Goal: Information Seeking & Learning: Learn about a topic

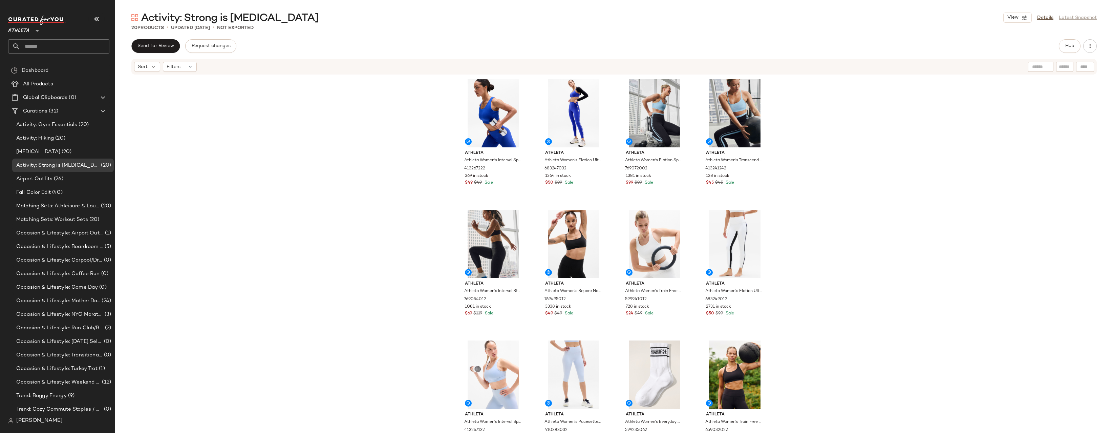
click at [785, 184] on div "Athleta Athleta Women's Interval Sports Bra D-Dd Varsity Size XS 413267222 369 …" at bounding box center [614, 264] width 998 height 378
click at [798, 193] on div "Athleta Athleta Women's Interval Sports Bra D-Dd Varsity Size XS 413267222 369 …" at bounding box center [614, 264] width 998 height 378
click at [816, 169] on div "Athleta Athleta Women's Interval Sports Bra D-Dd Varsity Size XS 413267222 369 …" at bounding box center [614, 264] width 998 height 378
click at [836, 123] on div "Athleta Athleta Women's Interval Sports Bra D-Dd Varsity Size XS 413267222 369 …" at bounding box center [614, 264] width 998 height 378
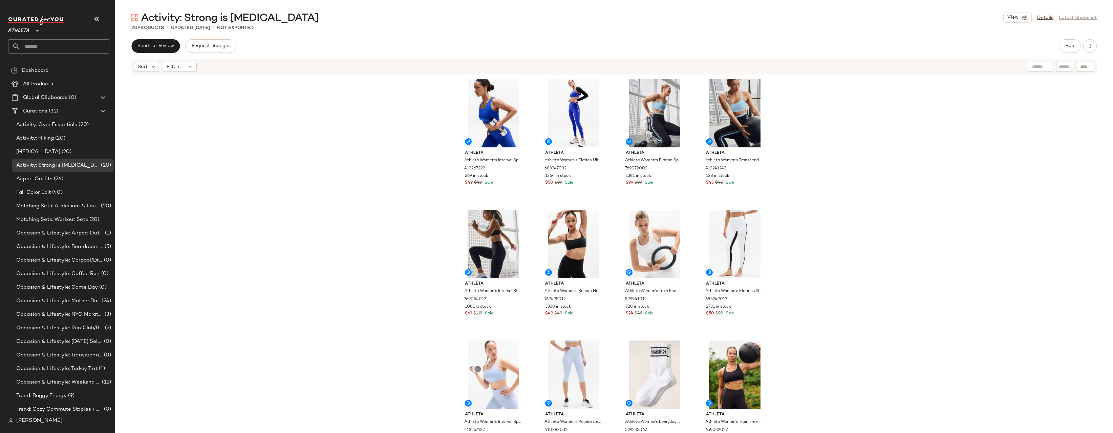
click at [890, 119] on div "Athleta Athleta Women's Interval Sports Bra D-Dd Varsity Size XS 413267222 369 …" at bounding box center [614, 264] width 998 height 378
click at [293, 143] on div "Athleta Athleta Women's Interval Sports Bra D-Dd Varsity Size XS 413267222 369 …" at bounding box center [614, 264] width 998 height 378
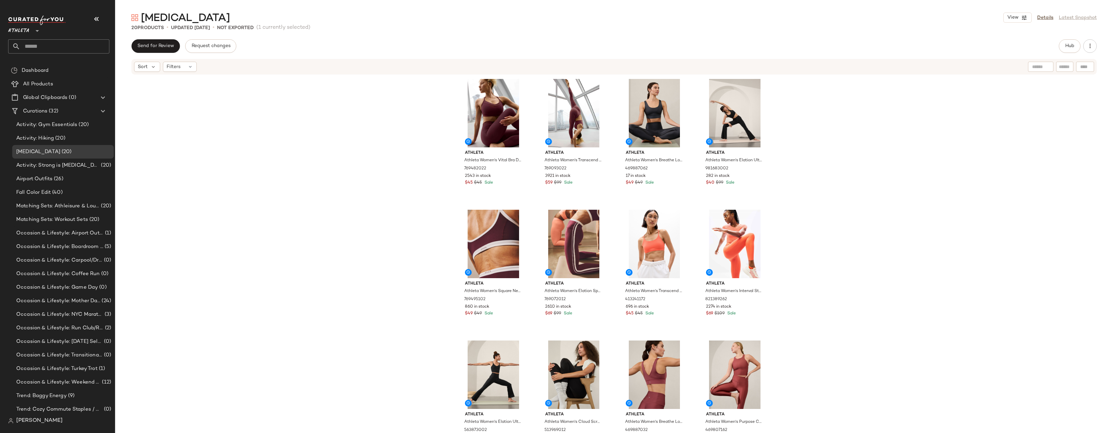
click at [821, 171] on div "Athleta Athleta Women's Vital Bra D-Dd Garnet Size XS 769482022 2543 in stock $…" at bounding box center [614, 264] width 998 height 378
click at [825, 163] on div "Athleta Athleta Women's Vital Bra D-Dd Garnet Size XS 769482022 2543 in stock $…" at bounding box center [614, 264] width 998 height 378
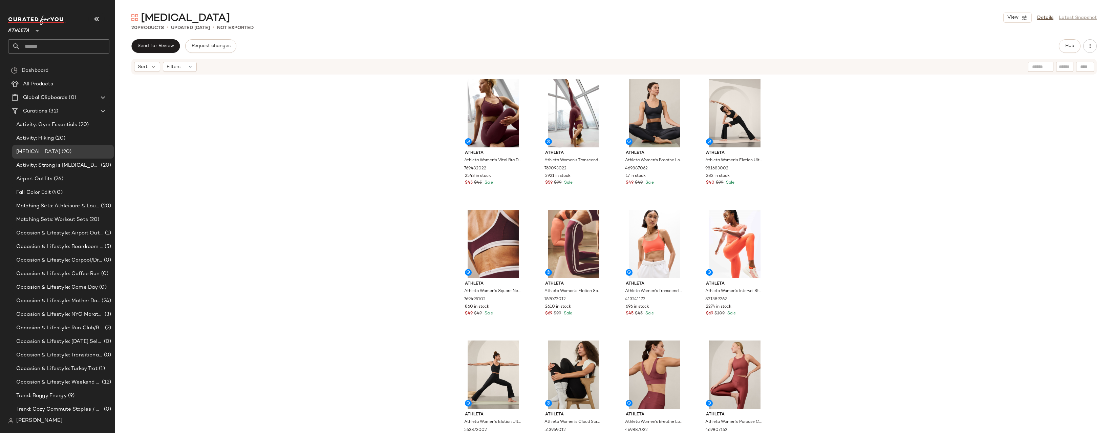
click at [825, 163] on div "Athleta Athleta Women's Vital Bra D-Dd Garnet Size XS 769482022 2543 in stock $…" at bounding box center [614, 264] width 998 height 378
click at [295, 134] on div "Athleta Athleta Women's Vital Bra D-Dd Garnet Size XS 769482022 2543 in stock $…" at bounding box center [614, 264] width 998 height 378
click at [810, 144] on div "Athleta Athleta Women's Vital Bra D-Dd Garnet Size XS 769482022 2543 in stock $…" at bounding box center [614, 264] width 998 height 378
click at [867, 135] on div "Athleta Athleta Women's Vital Bra D-Dd Garnet Size XS 769482022 2543 in stock $…" at bounding box center [614, 264] width 998 height 378
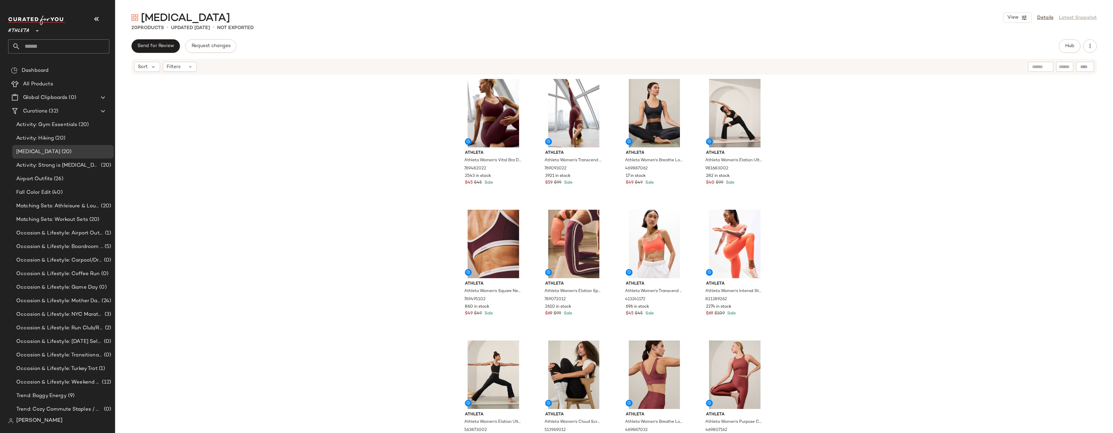
click at [867, 135] on div "Athleta Athleta Women's Vital Bra D-Dd Garnet Size XS 769482022 2543 in stock $…" at bounding box center [614, 264] width 998 height 378
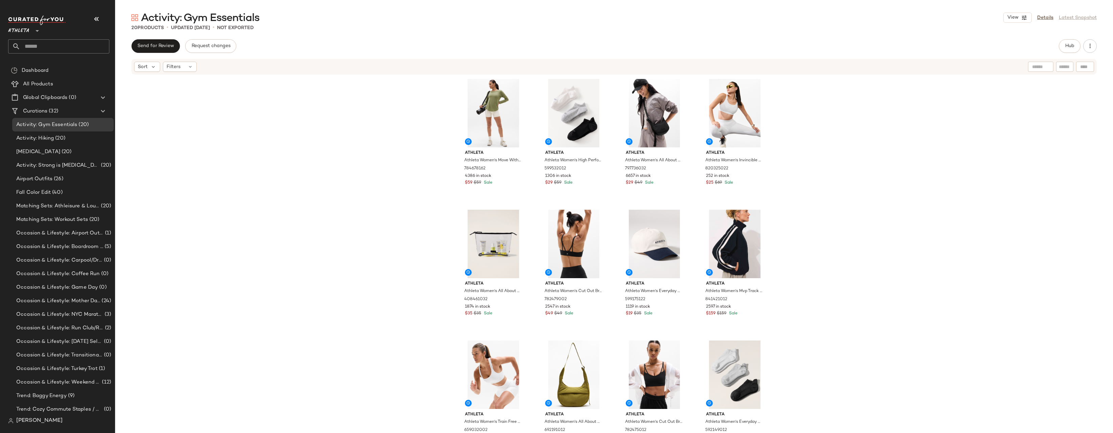
click at [830, 117] on div "Athleta Athleta Women's Move With Ease Top Eucalyptus Size M 784678162 4386 in …" at bounding box center [614, 264] width 998 height 378
click at [831, 108] on div "Athleta Athleta Women's Move With Ease Top Eucalyptus Size M 784678162 4386 in …" at bounding box center [614, 264] width 998 height 378
click at [849, 115] on div "Athleta Athleta Women's Move With Ease Top Eucalyptus Size M 784678162 4386 in …" at bounding box center [614, 264] width 998 height 378
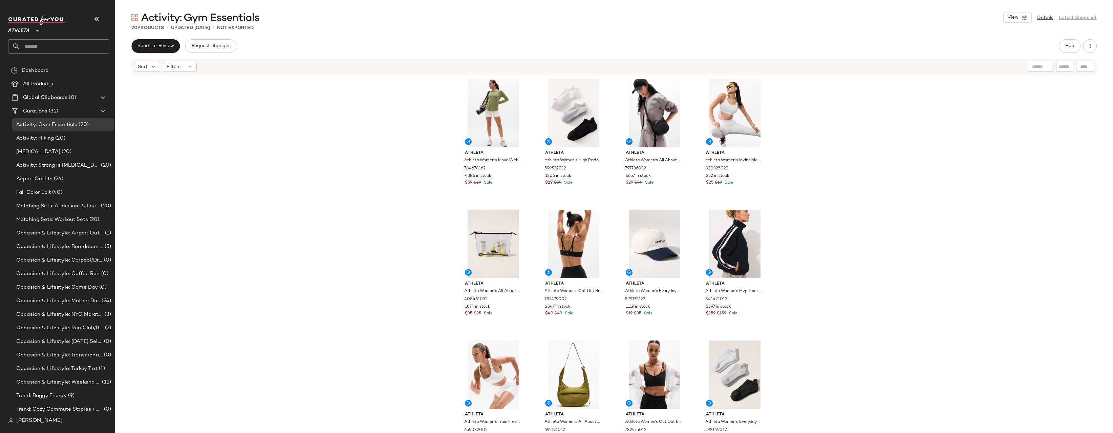
click at [853, 109] on div "Athleta Athleta Women's Move With Ease Top Eucalyptus Size M 784678162 4386 in …" at bounding box center [614, 264] width 998 height 378
click at [518, 216] on div at bounding box center [518, 218] width 13 height 13
click at [825, 182] on div "Athleta Athleta Women's Move With Ease Top Eucalyptus Size M 784678162 4386 in …" at bounding box center [614, 264] width 998 height 378
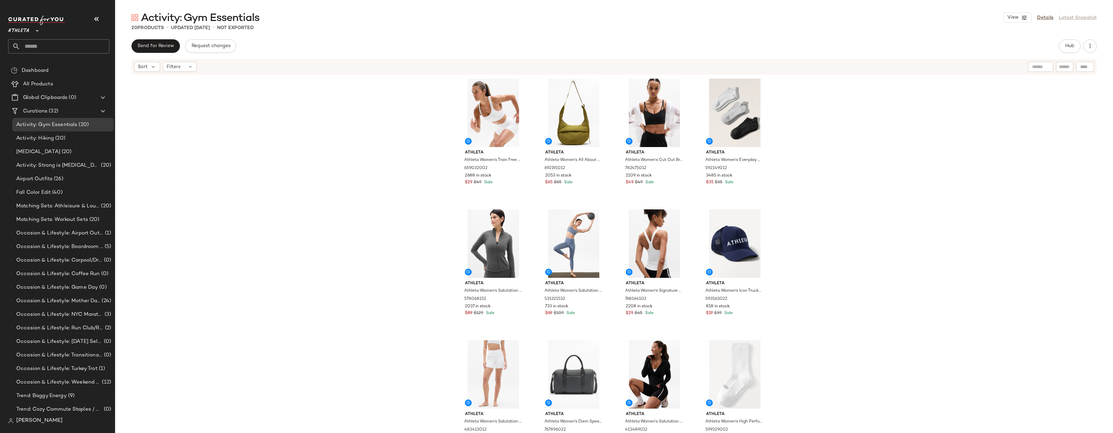
scroll to position [277, 0]
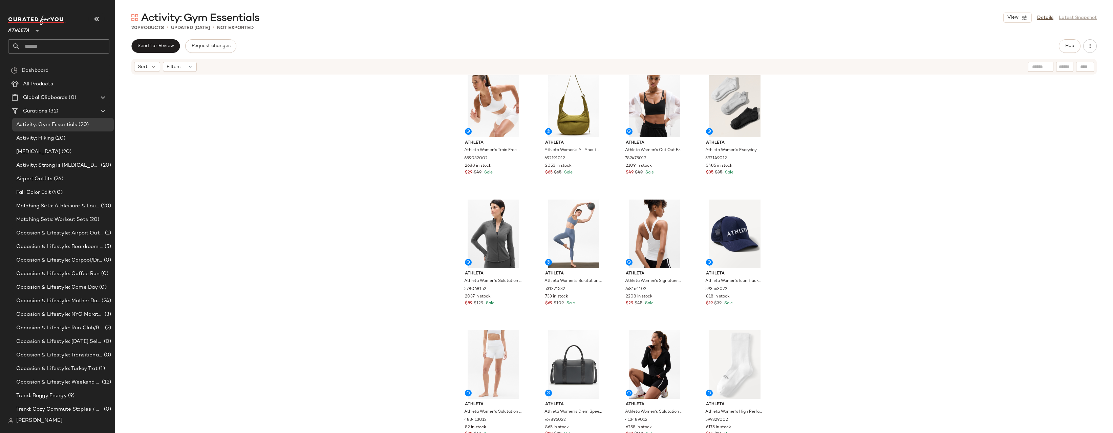
click at [819, 117] on div "Athleta Athleta Women's All About Large Cosmetic Pouch Clear One Size 408461032…" at bounding box center [614, 264] width 998 height 378
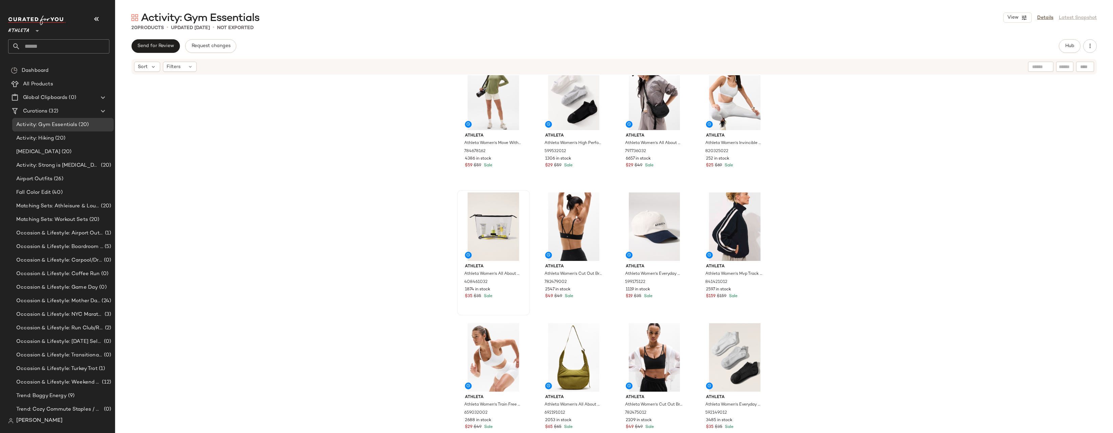
scroll to position [0, 0]
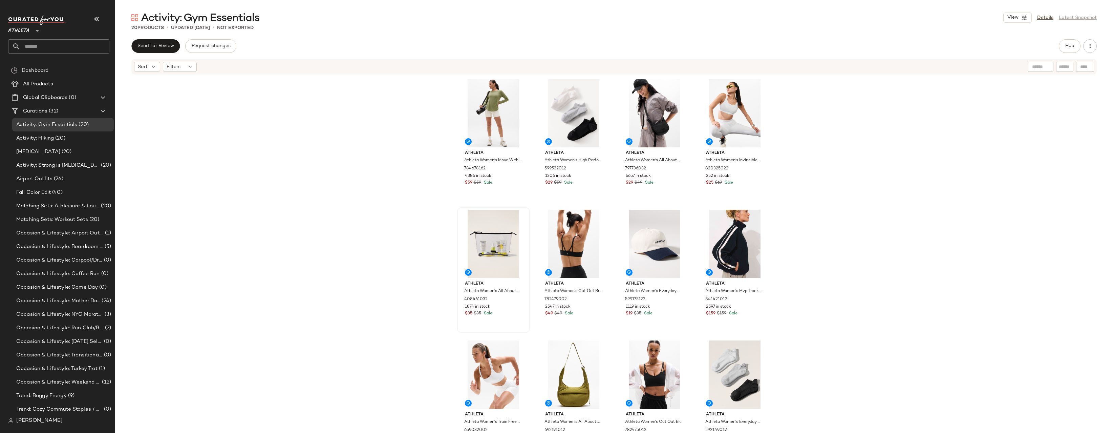
click at [831, 106] on div "Athleta Athleta Women's Move With Ease Top Eucalyptus Size M 784678162 4386 in …" at bounding box center [614, 264] width 998 height 378
click at [825, 131] on div "Athleta Athleta Women's Move With Ease Top Eucalyptus Size M 784678162 4386 in …" at bounding box center [614, 264] width 998 height 378
click at [819, 111] on div "Athleta Athleta Women's Move With Ease Top Eucalyptus Size M 784678162 4386 in …" at bounding box center [614, 264] width 998 height 378
click at [834, 107] on div "Athleta Athleta Women's Move With Ease Top Eucalyptus Size M 784678162 4386 in …" at bounding box center [614, 264] width 998 height 378
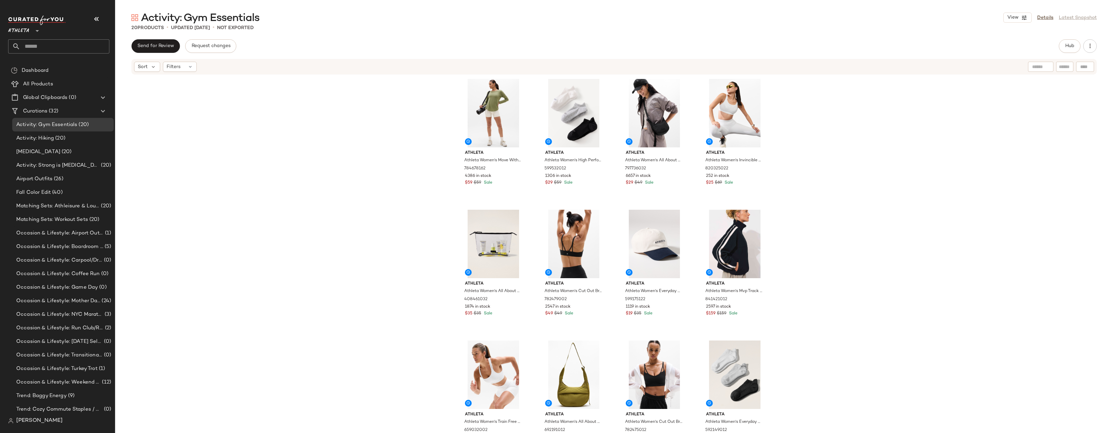
click at [827, 182] on div "Athleta Athleta Women's Move With Ease Top Eucalyptus Size M 784678162 4386 in …" at bounding box center [614, 264] width 998 height 378
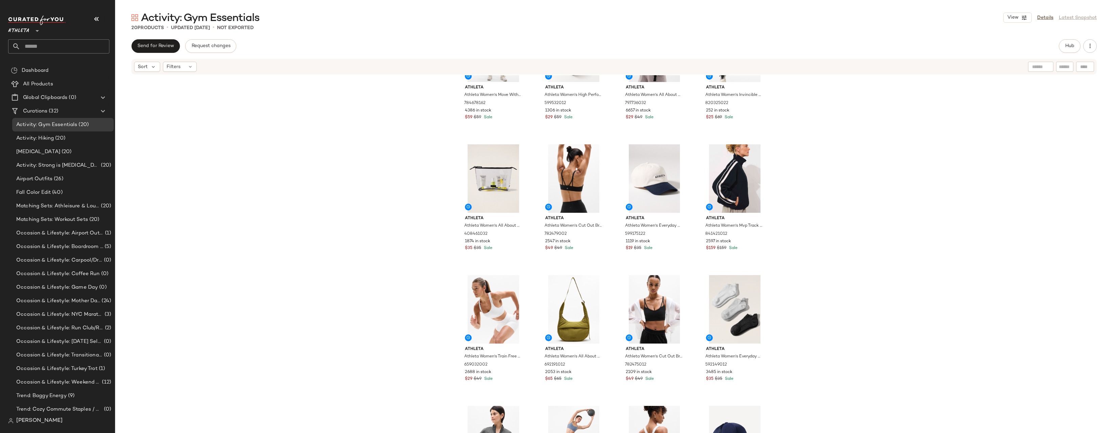
scroll to position [107, 0]
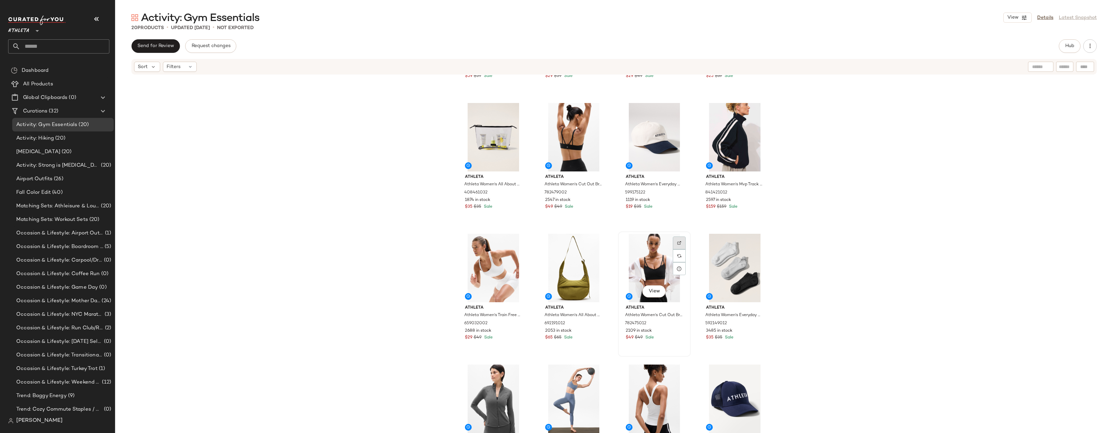
click at [678, 240] on div at bounding box center [679, 242] width 13 height 13
click at [839, 183] on div "Athleta Athleta Women's Move With Ease Top Eucalyptus Size M 784678162 4386 in …" at bounding box center [614, 264] width 998 height 378
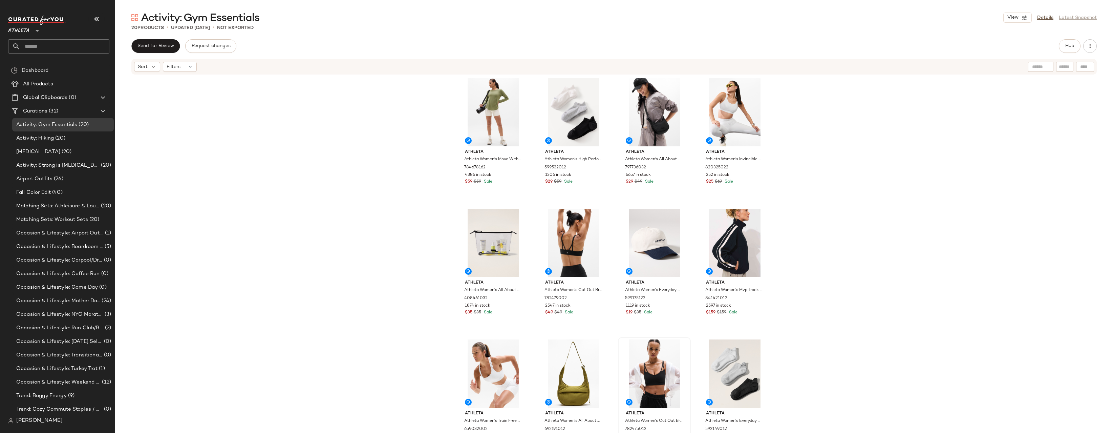
scroll to position [0, 0]
click at [842, 98] on div "Athleta Athleta Women's Move With Ease Top Eucalyptus Size M 784678162 4386 in …" at bounding box center [614, 264] width 998 height 378
click at [826, 132] on div "Athleta Athleta Women's Move With Ease Top Eucalyptus Size M 784678162 4386 in …" at bounding box center [614, 264] width 998 height 378
click at [677, 87] on img at bounding box center [679, 88] width 4 height 4
click at [838, 143] on div "Athleta Athleta Women's Move With Ease Top Eucalyptus Size M 784678162 4386 in …" at bounding box center [614, 264] width 998 height 378
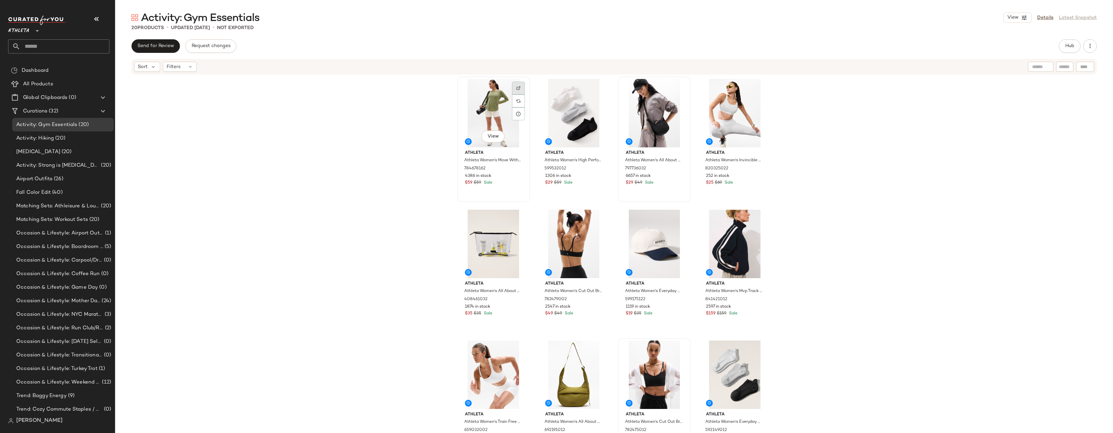
click at [518, 88] on div at bounding box center [518, 88] width 13 height 13
click at [848, 143] on div "Athleta Athleta Women's Move With Ease Top Eucalyptus Size M 784678162 4386 in …" at bounding box center [614, 264] width 998 height 378
click at [810, 143] on div "Athleta Athleta Women's Move With Ease Top Eucalyptus Size M 784678162 4386 in …" at bounding box center [614, 264] width 998 height 378
click at [758, 90] on img at bounding box center [759, 88] width 4 height 4
click at [885, 95] on div "Athleta Athleta Women's Move With Ease Top Eucalyptus Size M 784678162 4386 in …" at bounding box center [614, 264] width 998 height 378
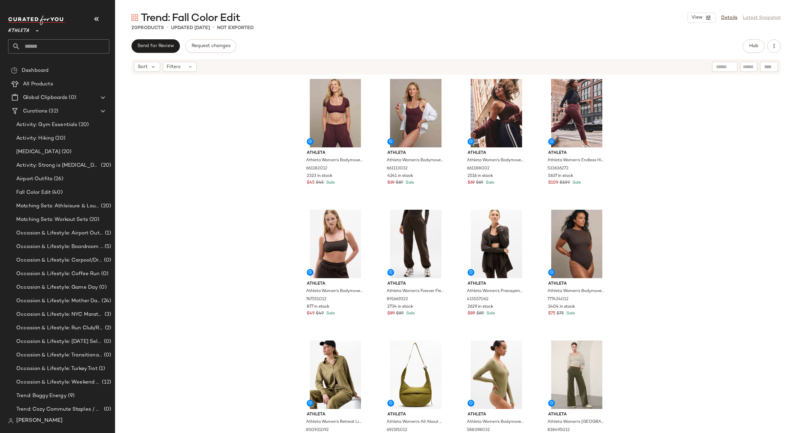
click at [671, 129] on div "Athleta Athleta Women's Bodymove Square Neck Crop Tee Garnet Size XS 661182012 …" at bounding box center [456, 264] width 682 height 378
click at [666, 135] on div "Athleta Athleta Women's Bodymove Square Neck Crop Tee Garnet Size XS 661182012 …" at bounding box center [456, 264] width 682 height 378
click at [205, 144] on div "Athleta Athleta Women's Bodymove Square Neck Crop Tee Garnet Size XS 661182012 …" at bounding box center [456, 264] width 682 height 378
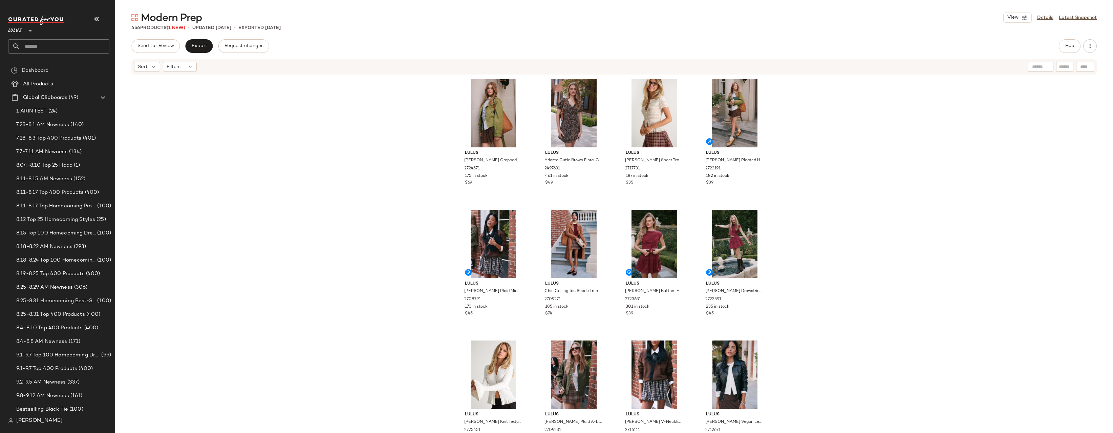
click at [356, 129] on div "Lulus [PERSON_NAME] Cropped Trench Coat 2724571 175 in stock $69 Lulus Adored C…" at bounding box center [614, 264] width 998 height 378
click at [350, 126] on div "Lulus [PERSON_NAME] Cropped Trench Coat 2724571 175 in stock $69 Lulus Adored C…" at bounding box center [614, 264] width 998 height 378
click at [31, 45] on input "text" at bounding box center [64, 46] width 89 height 14
type input "*"
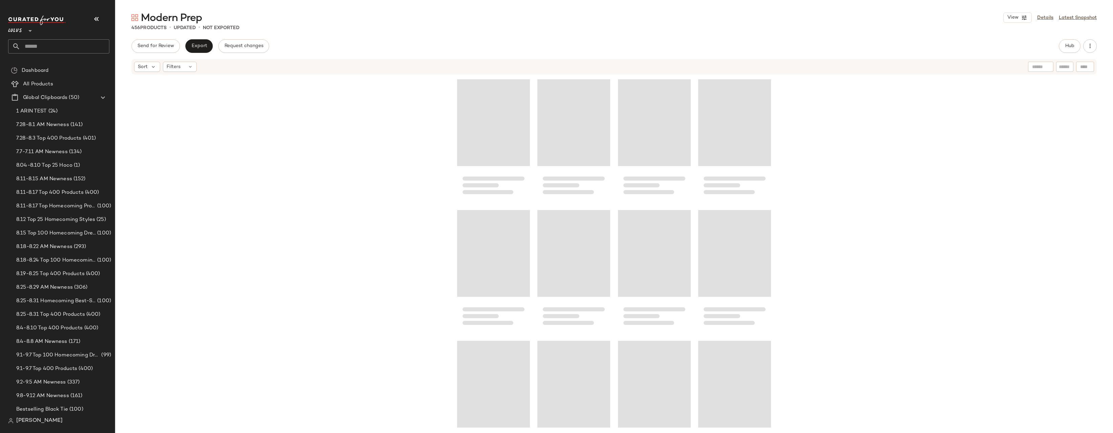
click at [61, 47] on input "text" at bounding box center [64, 46] width 89 height 14
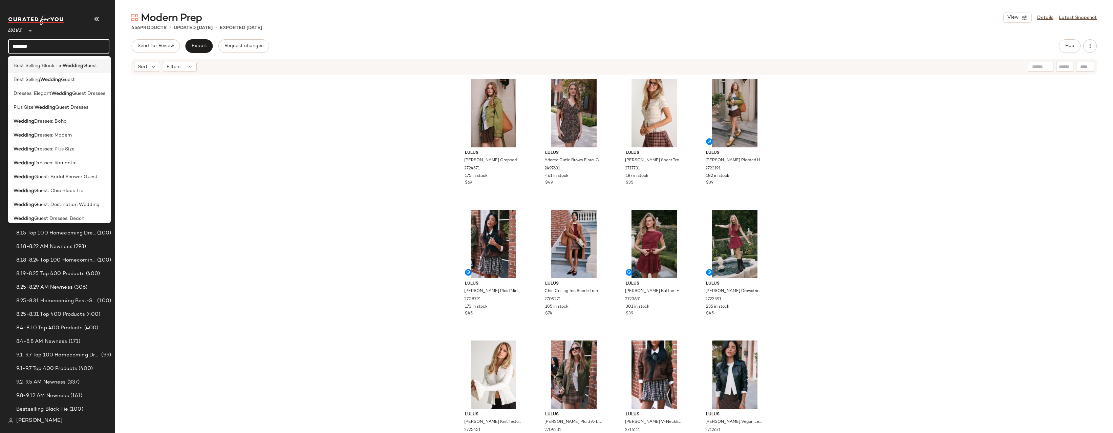
type input "*******"
click at [68, 67] on b "Wedding" at bounding box center [73, 65] width 21 height 7
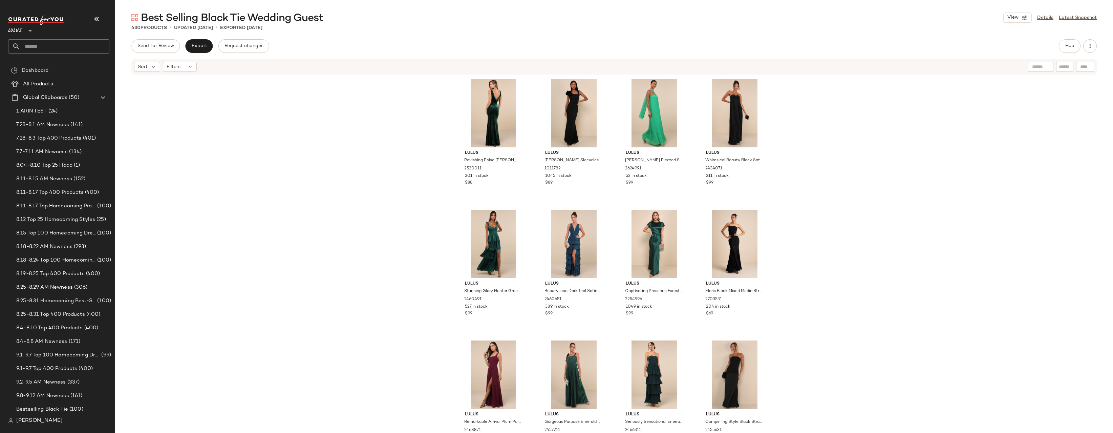
click at [1046, 111] on div "Lulus Ravishing Poise Green Velvet Cowl Back Sleeveless Maxi Dress 2520011 301 …" at bounding box center [614, 264] width 998 height 378
click at [1043, 17] on link "Details" at bounding box center [1045, 17] width 16 height 7
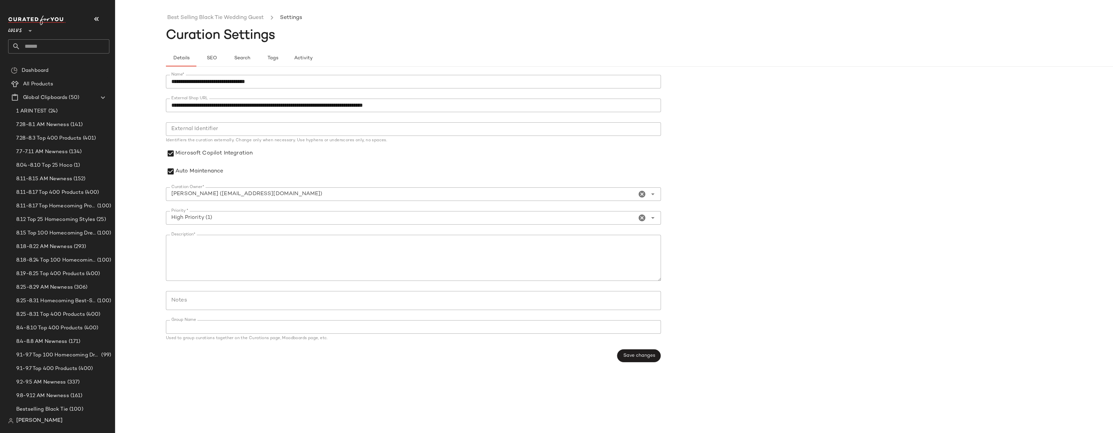
click at [844, 125] on form "**********" at bounding box center [665, 218] width 998 height 295
click at [236, 17] on link "Best Selling Black Tie Wedding Guest" at bounding box center [215, 18] width 96 height 9
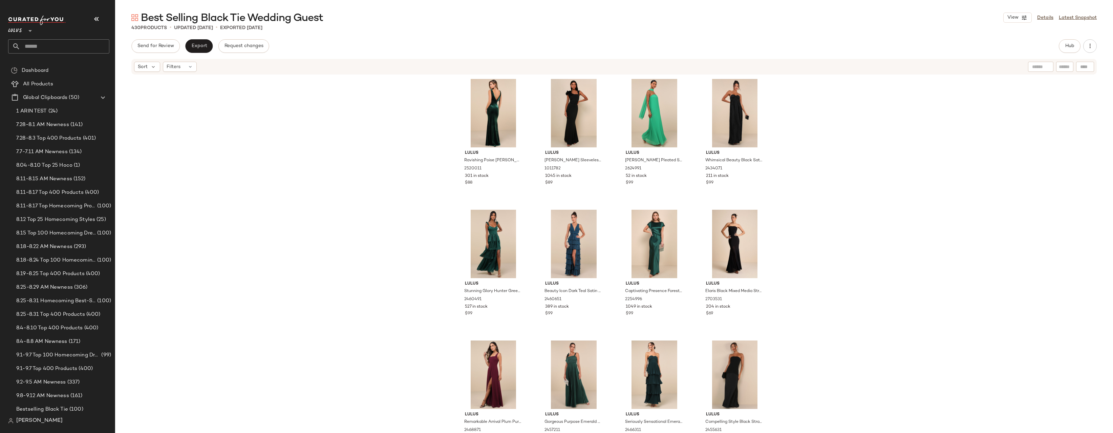
click at [41, 46] on input "text" at bounding box center [64, 46] width 89 height 14
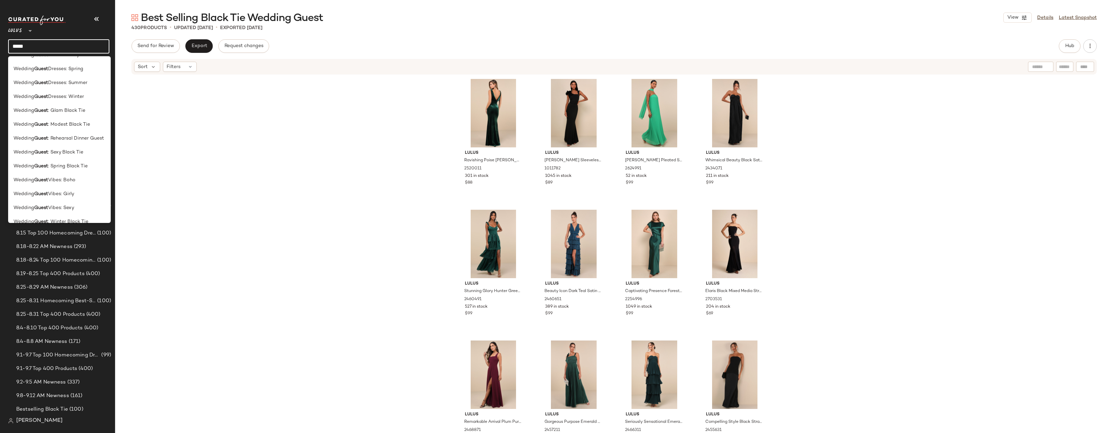
scroll to position [269, 0]
type input "*****"
click at [67, 129] on span ": Rehearsal Dinner Guest" at bounding box center [76, 129] width 56 height 7
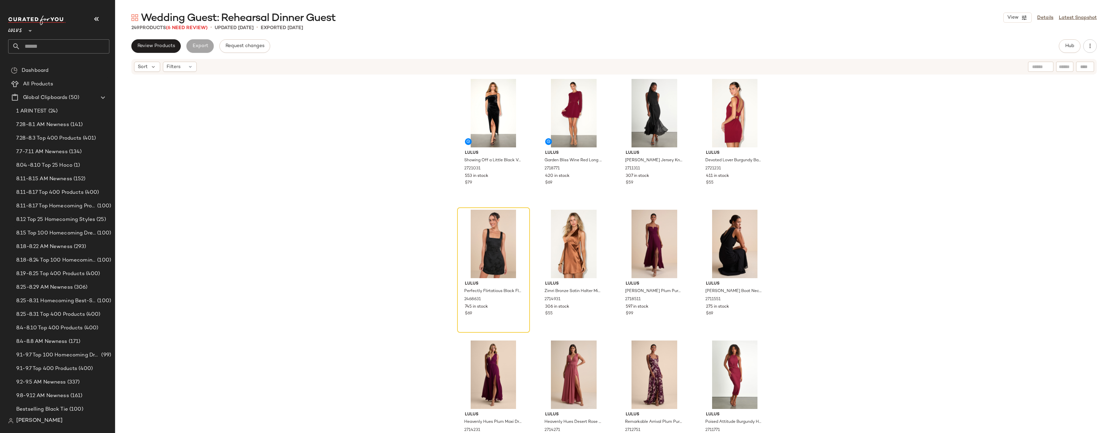
click at [1027, 92] on div "Lulus Showing Off a Little Black Velvet Asymmetrical Tulip Midi Dress 2721031 5…" at bounding box center [614, 264] width 998 height 378
click at [1072, 47] on span "Hub" at bounding box center [1069, 45] width 9 height 5
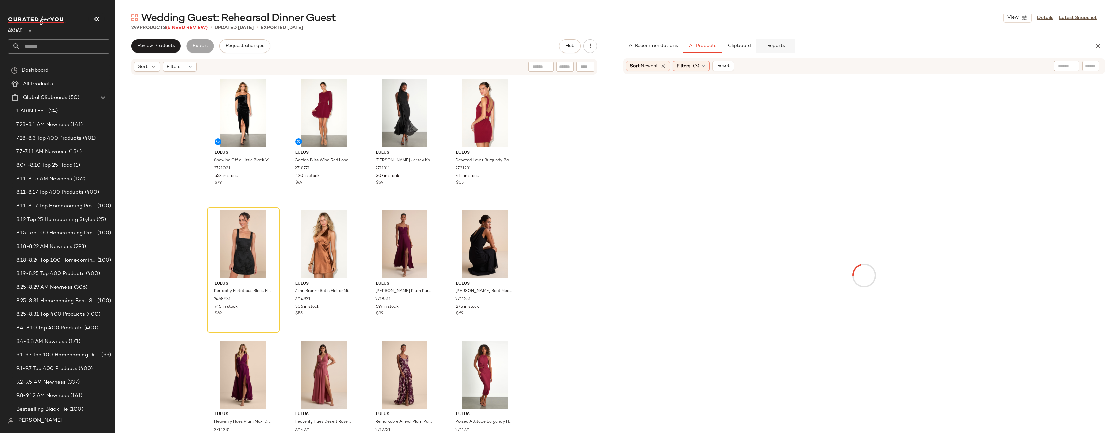
click at [787, 41] on button "Reports" at bounding box center [775, 46] width 39 height 14
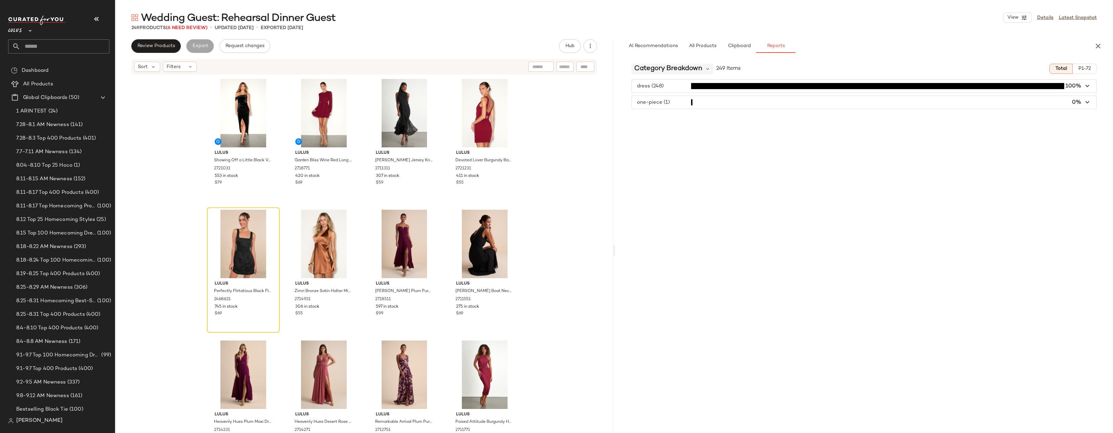
click at [678, 72] on span "Category Breakdown" at bounding box center [668, 69] width 68 height 10
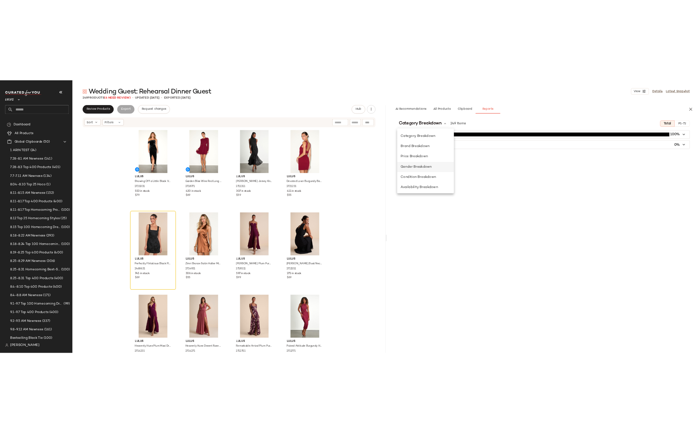
scroll to position [131, 0]
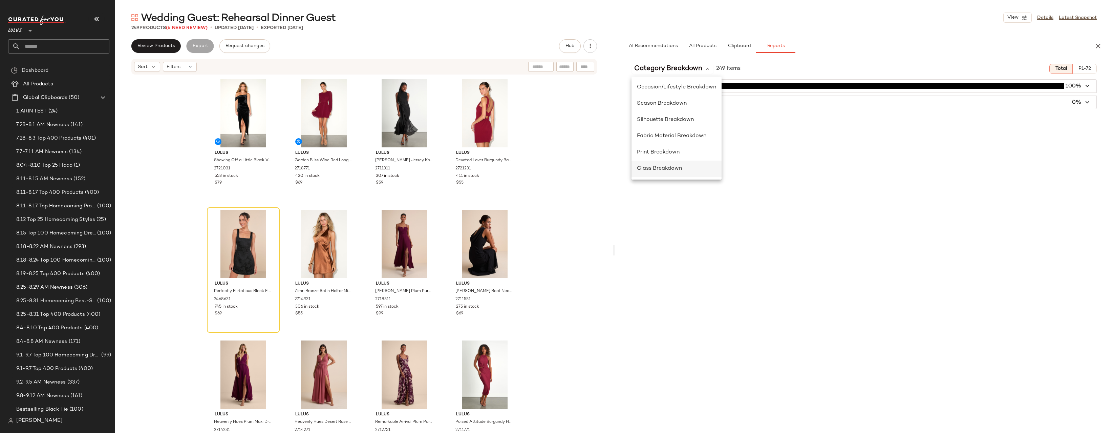
click at [683, 174] on div "Class Breakdown" at bounding box center [676, 168] width 90 height 16
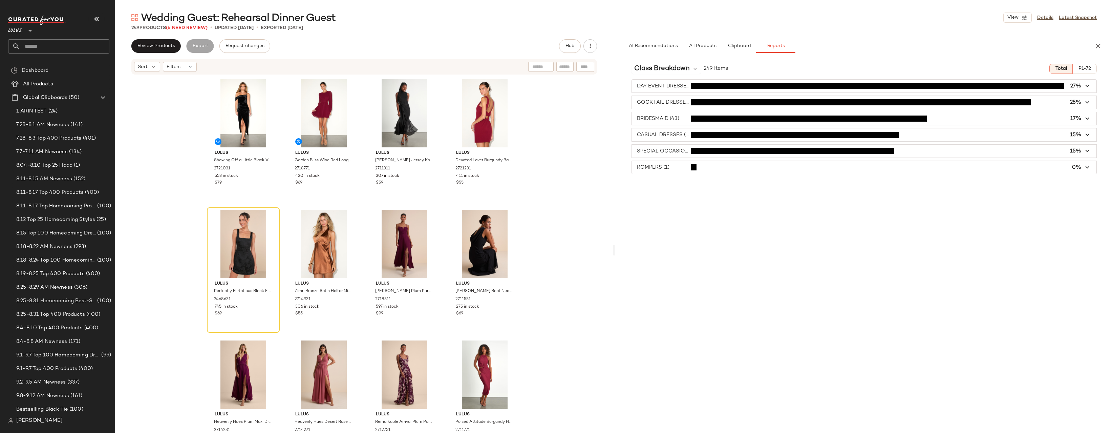
click at [703, 189] on div "Class Breakdown 249 Items Total P1-72 DAY EVENT DRESSES (68) 27% COCKTAIL DRESS…" at bounding box center [864, 259] width 498 height 403
click at [710, 195] on div "Class Breakdown 249 Items Total P1-72 DAY EVENT DRESSES (68) 27% COCKTAIL DRESS…" at bounding box center [864, 259] width 498 height 403
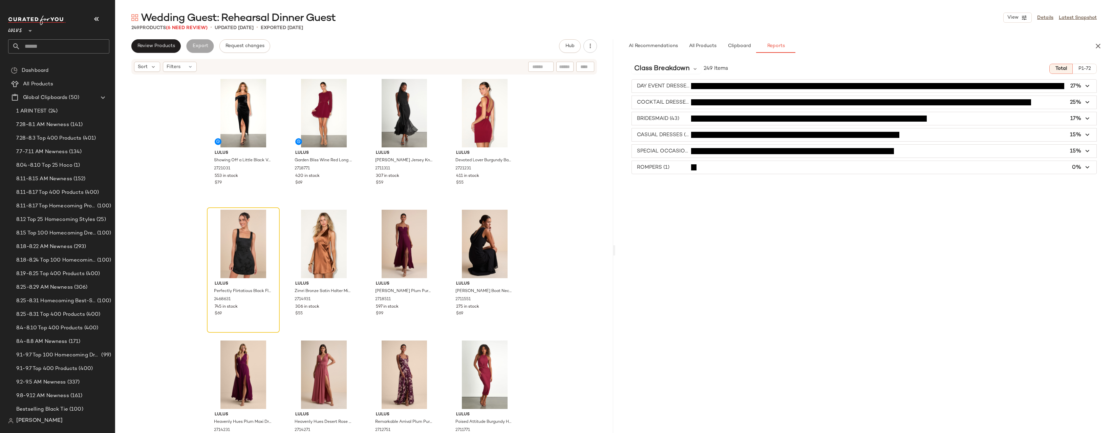
click at [710, 195] on div "Class Breakdown 249 Items Total P1-72 DAY EVENT DRESSES (68) 27% COCKTAIL DRESS…" at bounding box center [864, 259] width 498 height 403
click at [1085, 85] on icon "button" at bounding box center [1088, 86] width 8 height 8
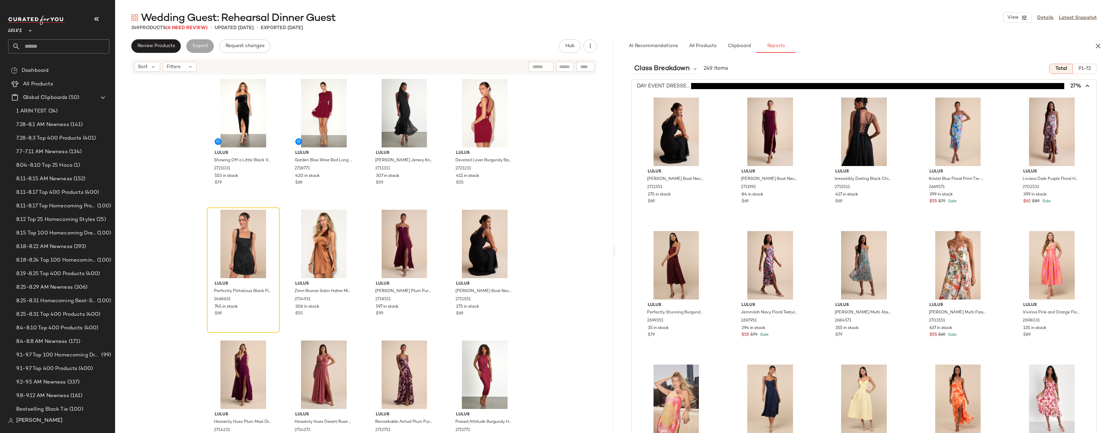
click at [1085, 85] on icon "button" at bounding box center [1088, 86] width 8 height 8
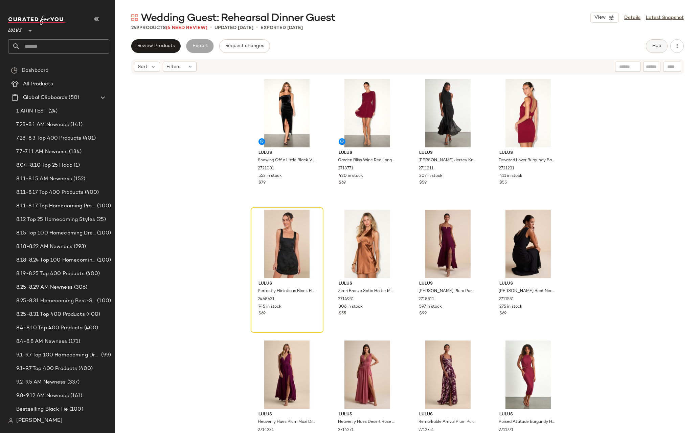
click at [656, 47] on span "Hub" at bounding box center [656, 45] width 9 height 5
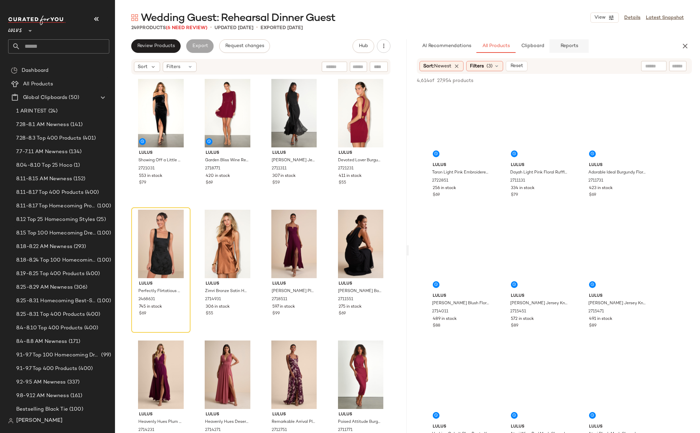
click at [582, 46] on button "Reports" at bounding box center [569, 46] width 39 height 14
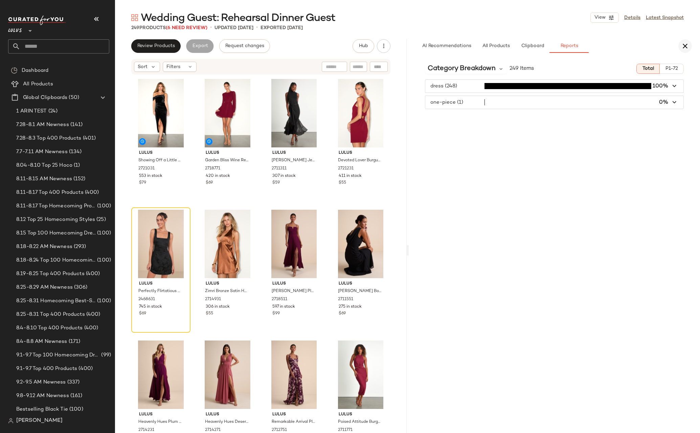
click at [685, 48] on icon "button" at bounding box center [685, 46] width 8 height 8
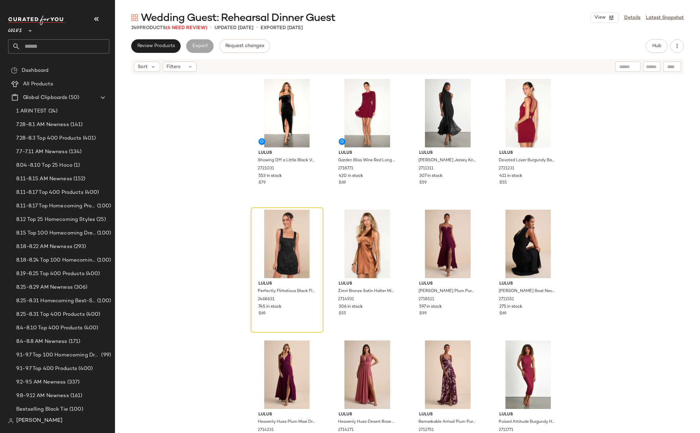
click at [590, 111] on div "Lulus Showing Off a Little Black Velvet Asymmetrical Tulip Midi Dress 2721031 5…" at bounding box center [407, 264] width 585 height 378
click at [604, 126] on div "Lulus Showing Off a Little Black Velvet Asymmetrical Tulip Midi Dress 2721031 5…" at bounding box center [407, 264] width 585 height 378
click at [179, 148] on div "Lulus Showing Off a Little Black Velvet Asymmetrical Tulip Midi Dress 2721031 5…" at bounding box center [407, 264] width 585 height 378
click at [645, 96] on div "Lulus Showing Off a Little Black Velvet Asymmetrical Tulip Midi Dress 2721031 5…" at bounding box center [407, 264] width 585 height 378
click at [675, 44] on icon "button" at bounding box center [677, 46] width 7 height 7
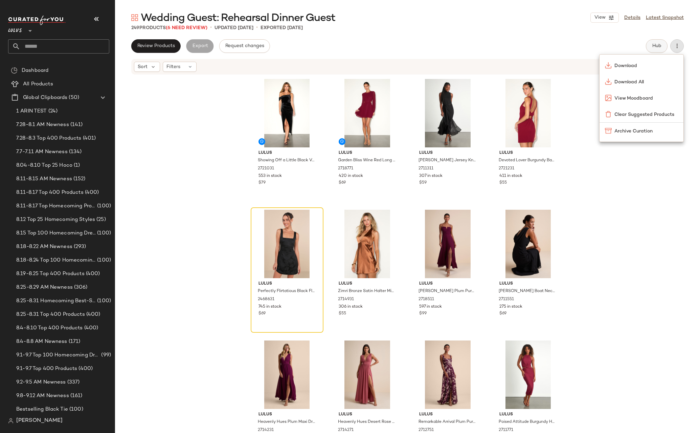
click at [657, 46] on span "Hub" at bounding box center [656, 45] width 9 height 5
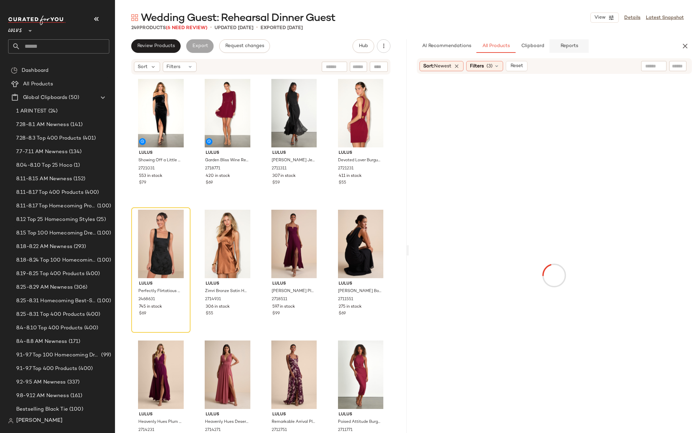
click at [574, 44] on span "Reports" at bounding box center [569, 45] width 18 height 5
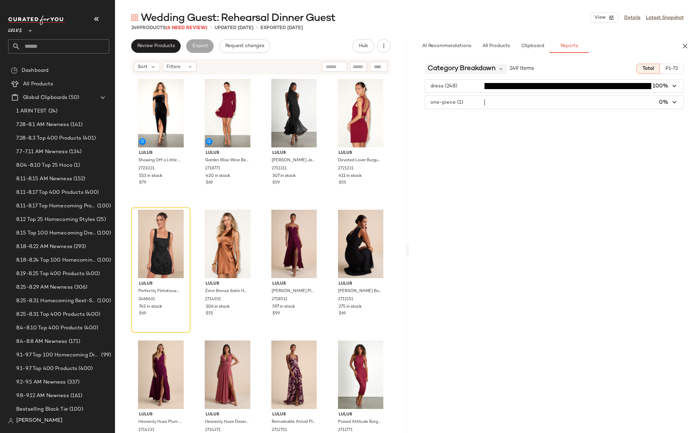
click at [484, 66] on span "Category Breakdown" at bounding box center [462, 69] width 68 height 10
click at [457, 172] on div "Class Breakdown" at bounding box center [470, 169] width 79 height 8
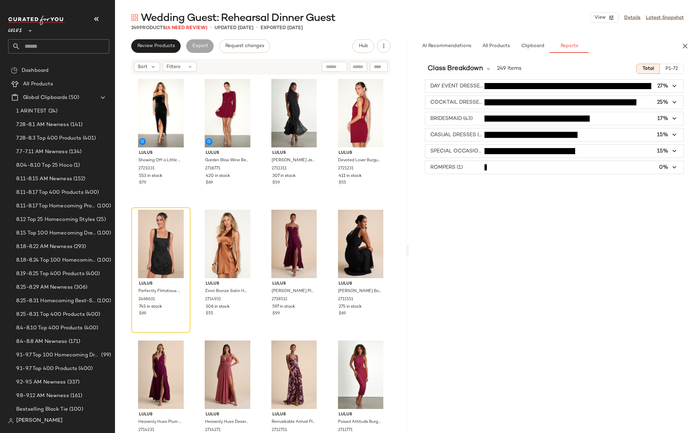
click at [635, 149] on span "button" at bounding box center [555, 151] width 259 height 13
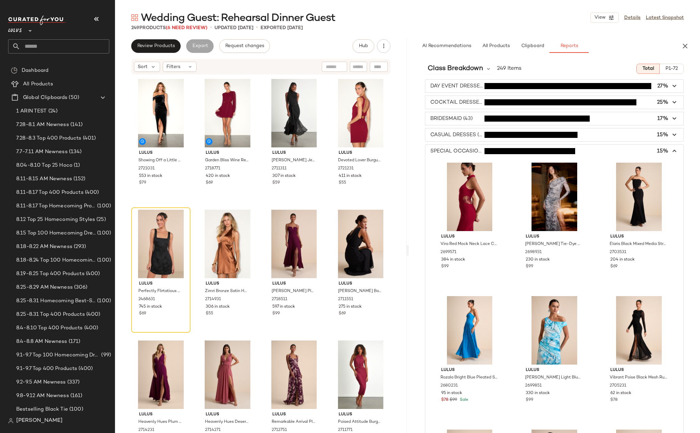
click at [635, 149] on span "button" at bounding box center [555, 151] width 259 height 13
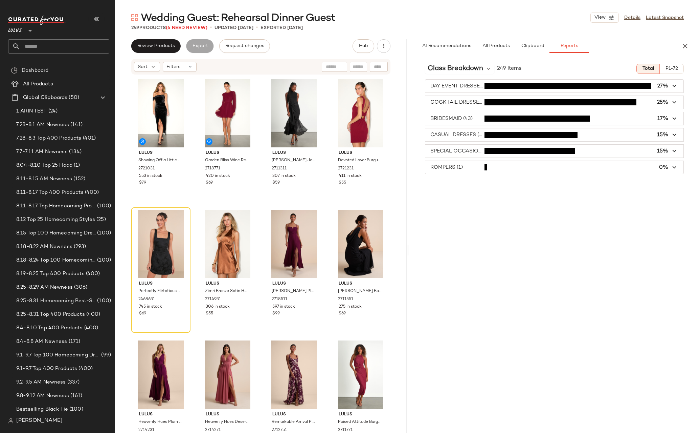
drag, startPoint x: 482, startPoint y: 182, endPoint x: 504, endPoint y: 168, distance: 26.3
click at [482, 182] on div "Class Breakdown 249 Items Total P1-72 DAY EVENT DRESSES (68) 27% COCKTAIL DRESS…" at bounding box center [555, 259] width 292 height 403
click at [504, 165] on span "button" at bounding box center [555, 167] width 259 height 13
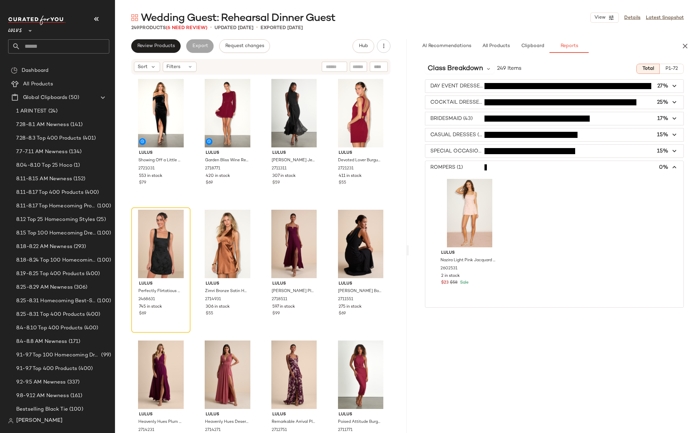
click at [506, 166] on span "button" at bounding box center [555, 167] width 259 height 13
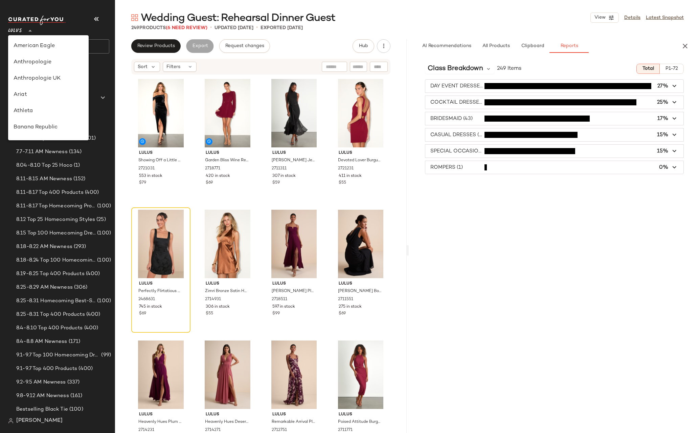
click at [9, 31] on span "Lulus" at bounding box center [15, 29] width 14 height 12
type input "**"
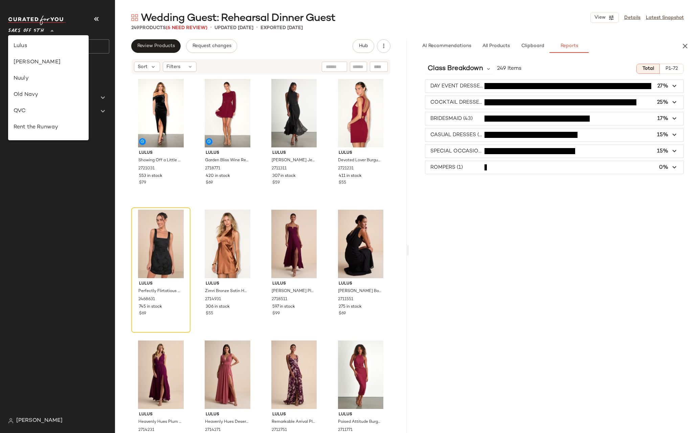
scroll to position [316, 0]
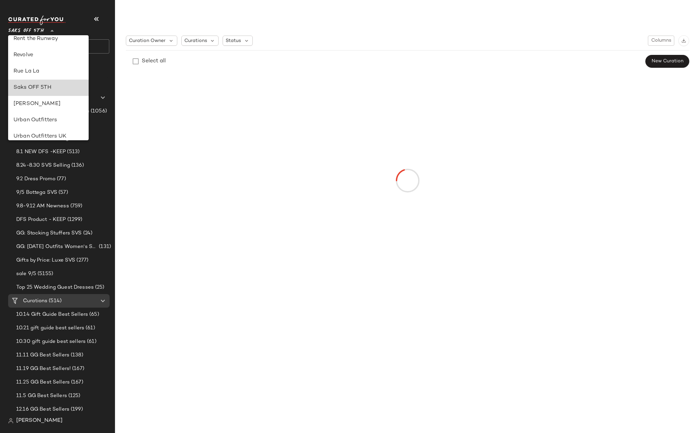
click at [29, 88] on div "Saks OFF 5TH" at bounding box center [49, 88] width 70 height 8
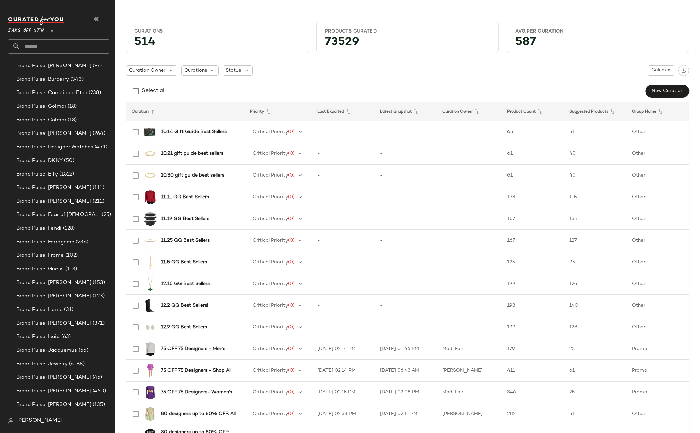
scroll to position [1175, 0]
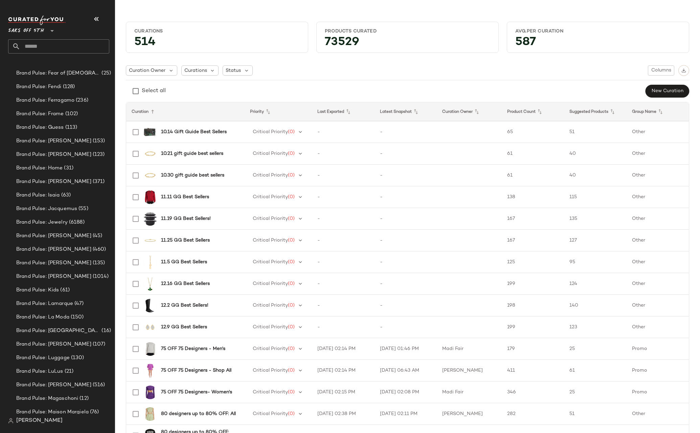
click at [60, 47] on input "text" at bounding box center [64, 46] width 89 height 14
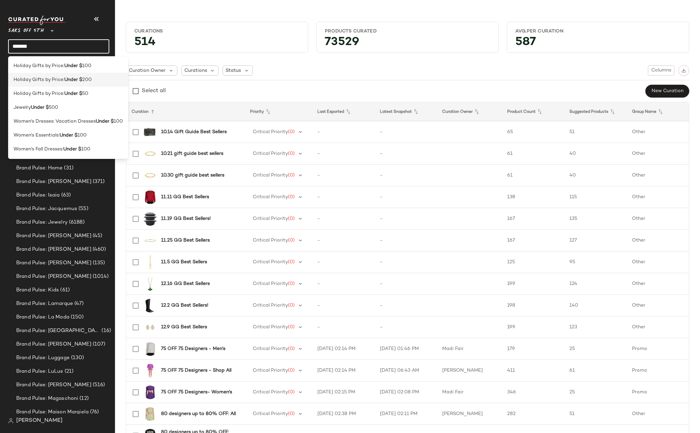
type input "*******"
click at [69, 77] on b "Under $" at bounding box center [73, 79] width 18 height 7
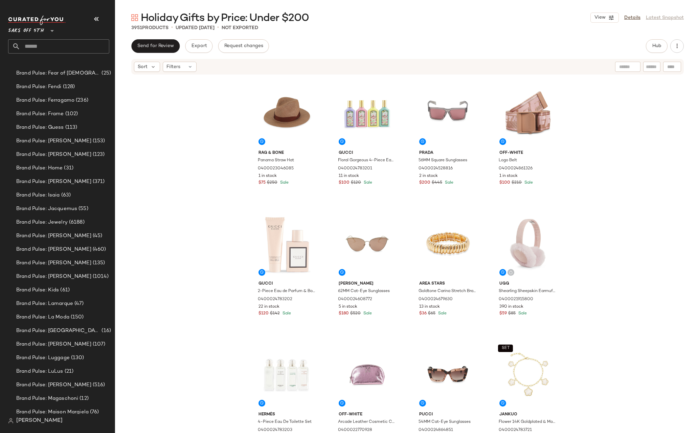
click at [612, 113] on div "rag & bone Panama Straw Hat 0400023046085 1 in stock $75 $250 Sale Gucci Floral…" at bounding box center [407, 264] width 585 height 378
click at [607, 140] on div "rag & bone Panama Straw Hat 0400023046085 1 in stock $75 $250 Sale Gucci Floral…" at bounding box center [407, 264] width 585 height 378
click at [661, 48] on span "Hub" at bounding box center [656, 45] width 9 height 5
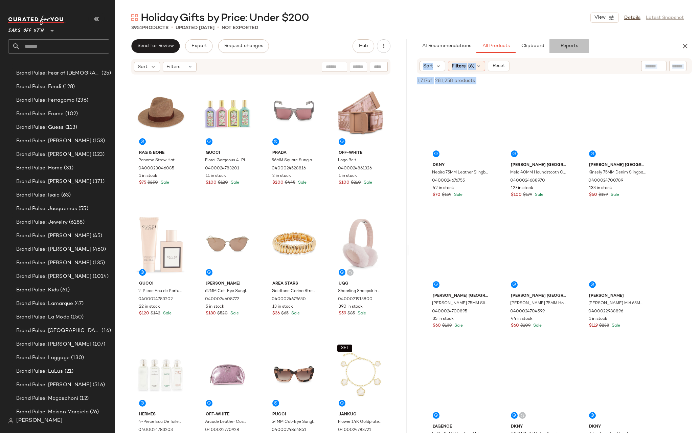
click at [569, 43] on span "Reports" at bounding box center [569, 45] width 18 height 5
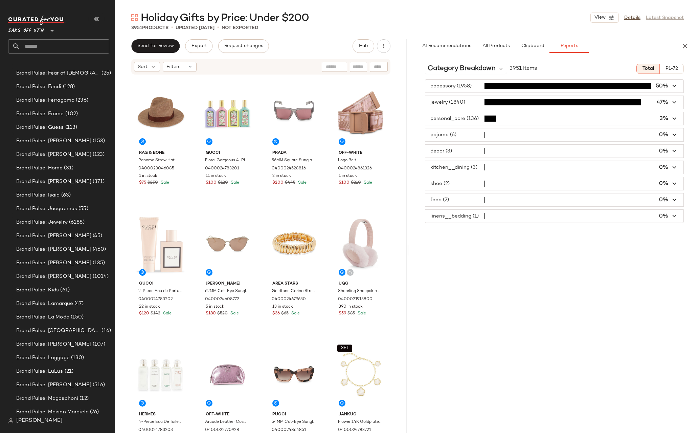
click at [666, 241] on div "Category Breakdown 3951 Items Total P1-72 accessory (1958) 50% jewelry (1840) 4…" at bounding box center [555, 259] width 292 height 403
click at [675, 86] on icon "button" at bounding box center [675, 86] width 8 height 8
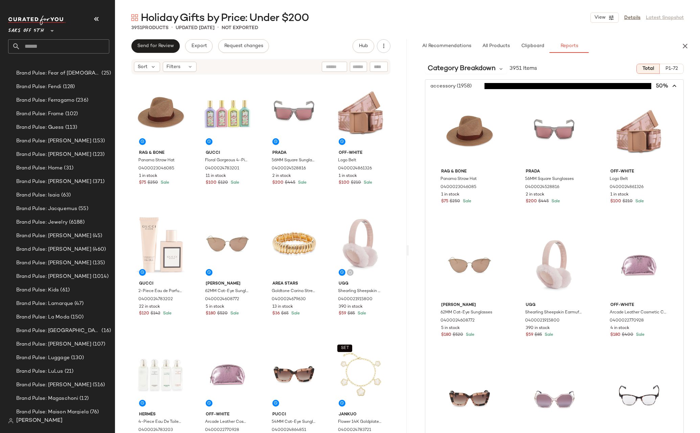
click at [674, 86] on icon "button" at bounding box center [675, 86] width 8 height 8
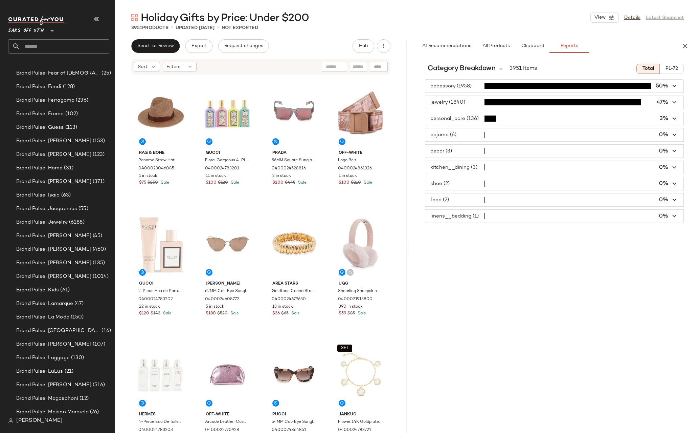
click at [475, 231] on div "Category Breakdown 3951 Items Total P1-72 accessory (1958) 50% jewelry (1840) 4…" at bounding box center [555, 259] width 292 height 403
click at [488, 227] on div "Category Breakdown 3951 Items Total P1-72 accessory (1958) 50% jewelry (1840) 4…" at bounding box center [555, 259] width 292 height 403
click at [420, 240] on div "Category Breakdown 3951 Items Total P1-72 accessory (1958) 50% jewelry (1840) 4…" at bounding box center [555, 259] width 292 height 403
click at [494, 132] on span "button" at bounding box center [555, 134] width 259 height 13
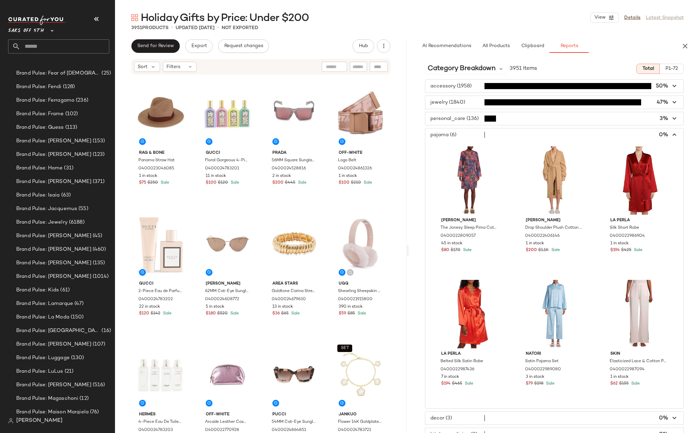
click at [500, 133] on span "button" at bounding box center [555, 134] width 259 height 13
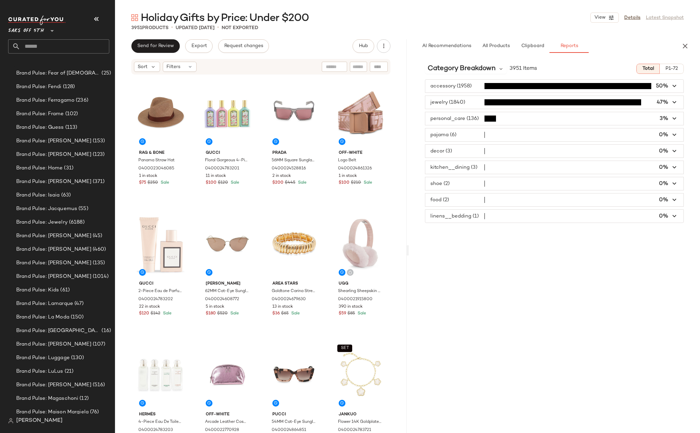
click at [60, 47] on input "text" at bounding box center [64, 46] width 89 height 14
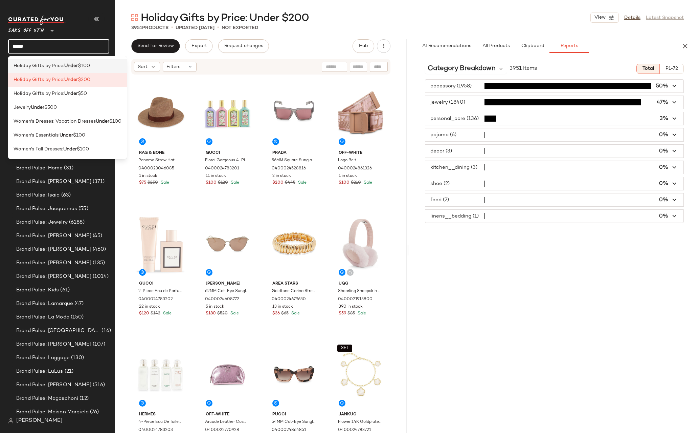
type input "*****"
click at [79, 66] on span "$100" at bounding box center [84, 65] width 12 height 7
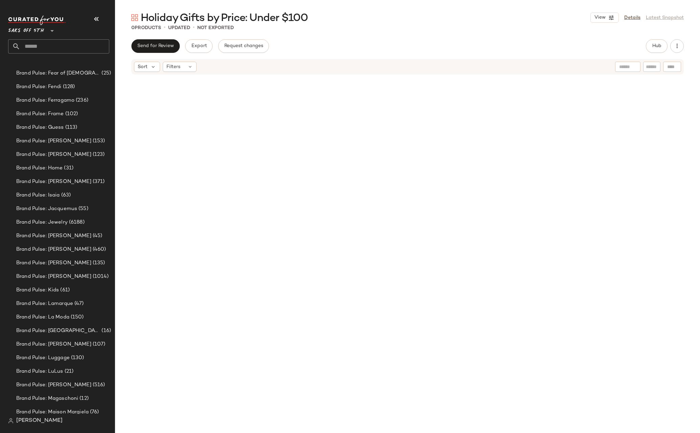
click at [39, 45] on input "text" at bounding box center [64, 46] width 89 height 14
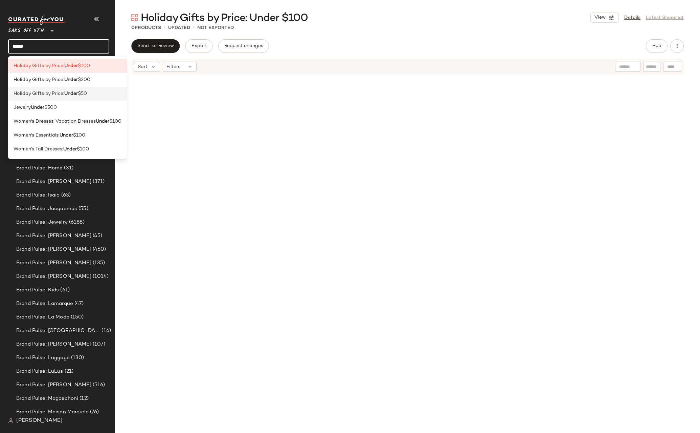
type input "*****"
click at [75, 94] on b "Under" at bounding box center [71, 93] width 14 height 7
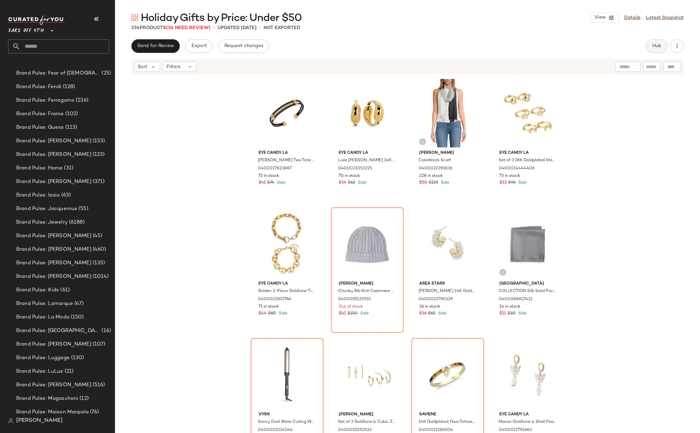
click at [655, 48] on span "Hub" at bounding box center [656, 45] width 9 height 5
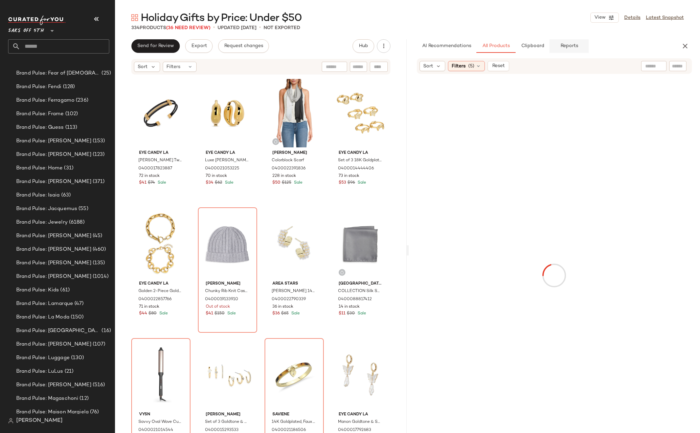
click at [566, 46] on span "Reports" at bounding box center [569, 45] width 18 height 5
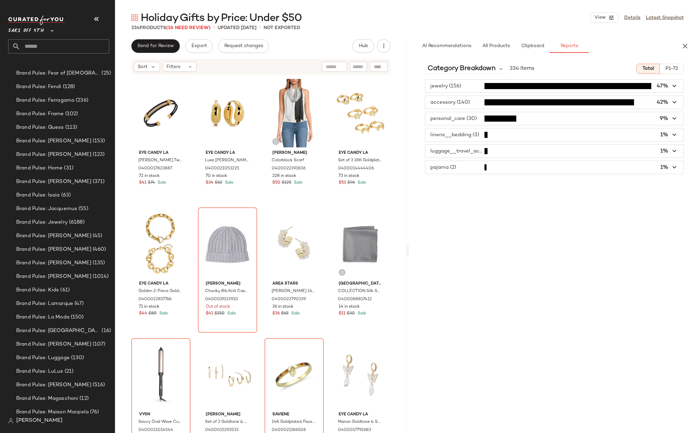
click at [679, 70] on button "P1-72" at bounding box center [672, 69] width 24 height 10
click at [686, 44] on icon "button" at bounding box center [685, 46] width 8 height 8
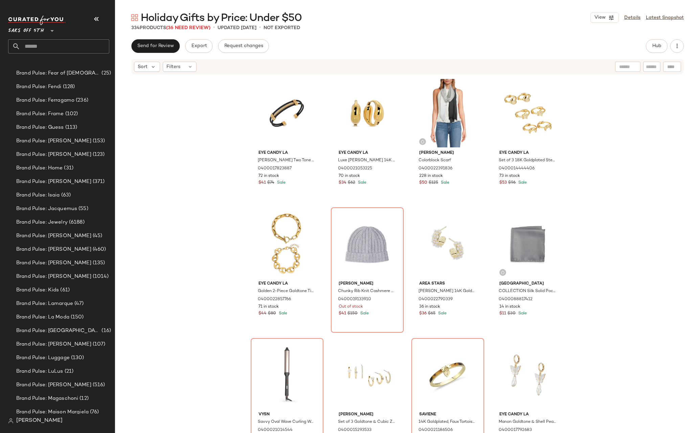
click at [227, 133] on div "Eye Candy LA Sebastian Two Tone Titanium Cuff Bracelet 0400017823887 72 in stoc…" at bounding box center [407, 264] width 585 height 378
click at [223, 196] on div "Eye Candy LA Sebastian Two Tone Titanium Cuff Bracelet 0400017823887 72 in stoc…" at bounding box center [407, 264] width 585 height 378
click at [51, 47] on input "text" at bounding box center [64, 46] width 89 height 14
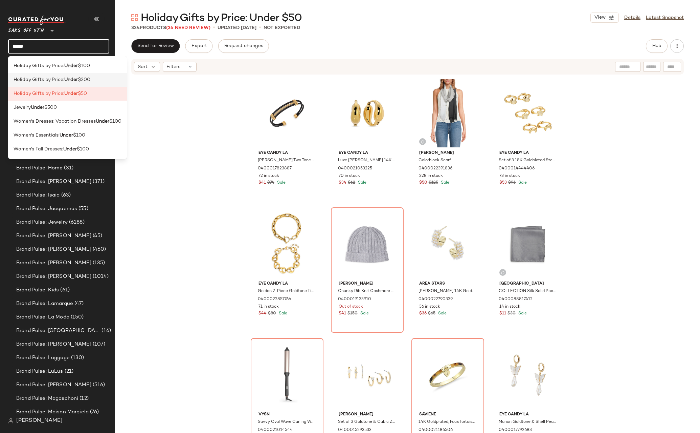
type input "*****"
click at [64, 82] on span "Holiday Gifts by Price:" at bounding box center [39, 79] width 51 height 7
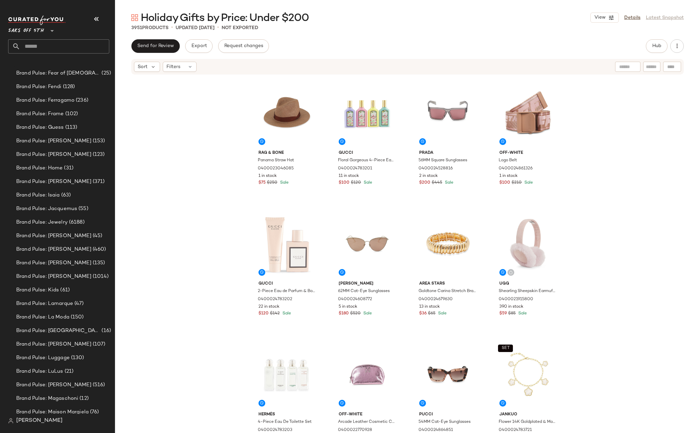
click at [669, 94] on div "rag & bone Panama Straw Hat 0400023046085 1 in stock $75 $250 Sale Gucci Floral…" at bounding box center [407, 264] width 585 height 378
click at [677, 47] on icon "button" at bounding box center [677, 46] width 7 height 7
click at [693, 81] on div "rag & bone Panama Straw Hat 0400023046085 1 in stock $75 $250 Sale Gucci Floral…" at bounding box center [407, 264] width 585 height 378
click at [655, 43] on span "Hub" at bounding box center [656, 45] width 9 height 5
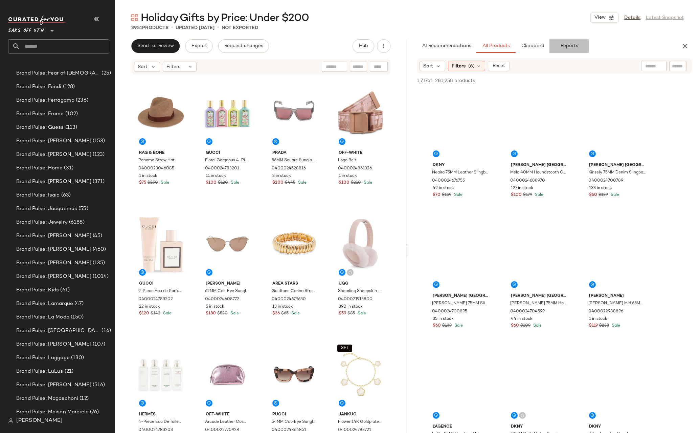
click at [577, 48] on span "Reports" at bounding box center [569, 45] width 18 height 5
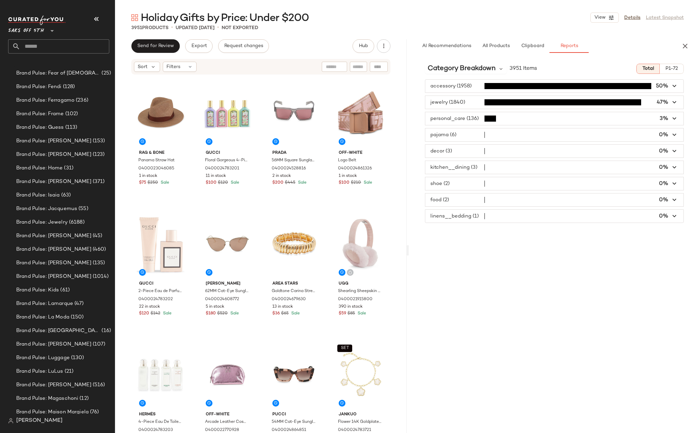
click at [677, 88] on icon "button" at bounding box center [675, 86] width 8 height 8
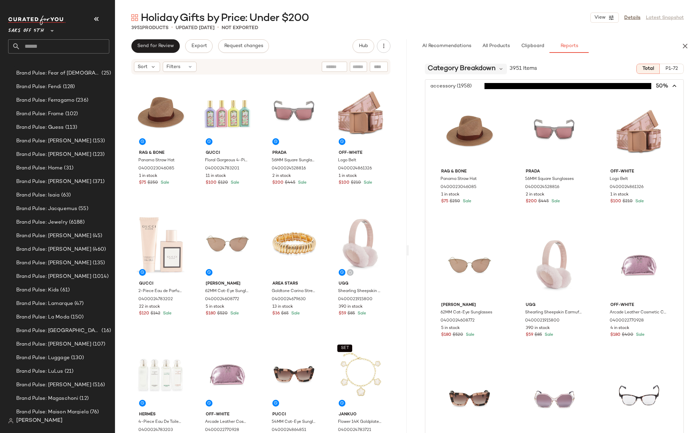
click at [442, 65] on span "Category Breakdown" at bounding box center [462, 69] width 68 height 10
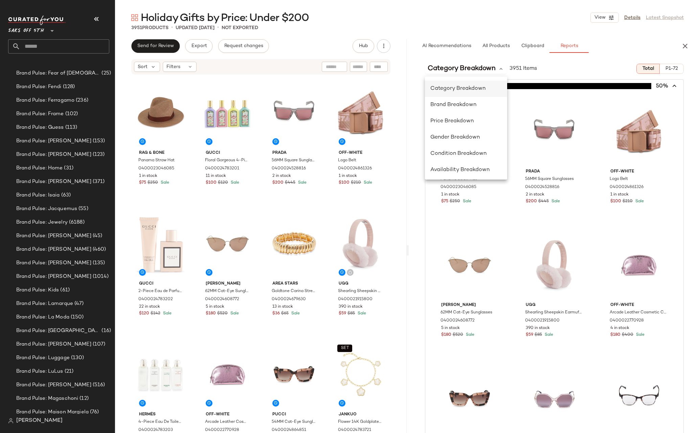
click at [459, 87] on span "Category Breakdown" at bounding box center [458, 89] width 55 height 6
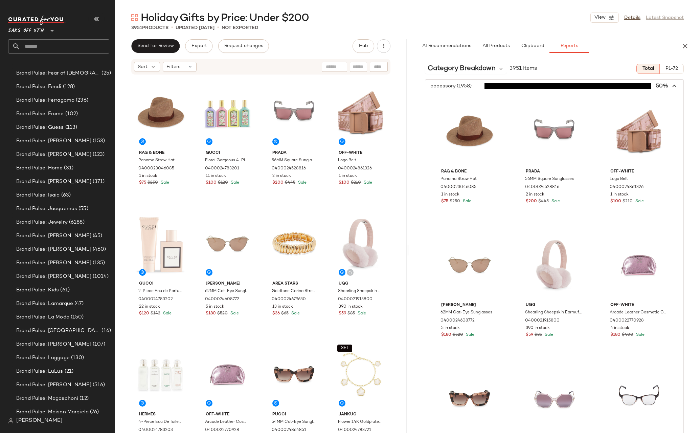
click at [672, 85] on icon "button" at bounding box center [675, 86] width 8 height 8
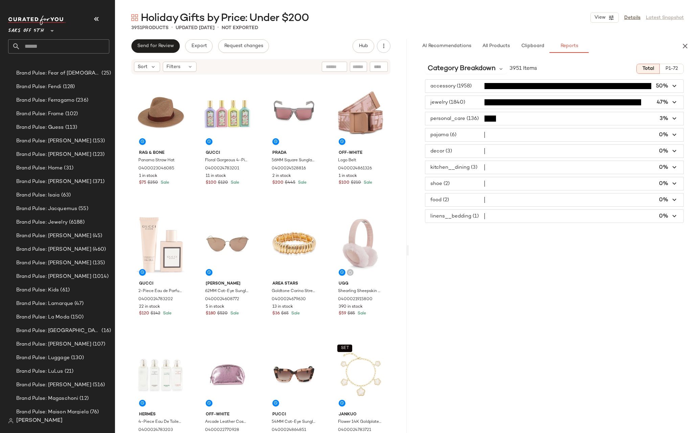
click at [672, 85] on icon "button" at bounding box center [675, 86] width 8 height 8
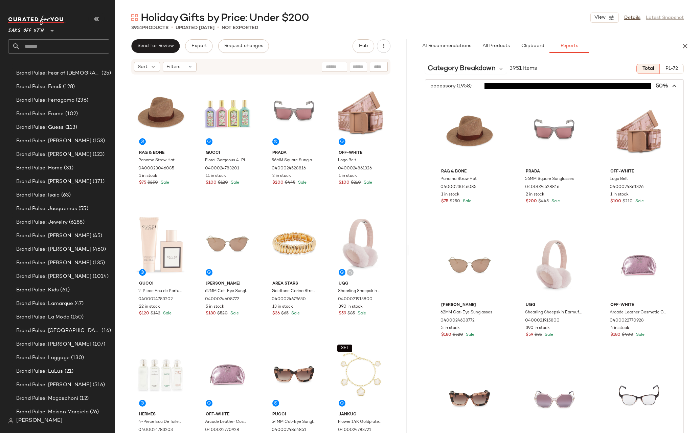
click at [674, 85] on icon "button" at bounding box center [675, 86] width 8 height 8
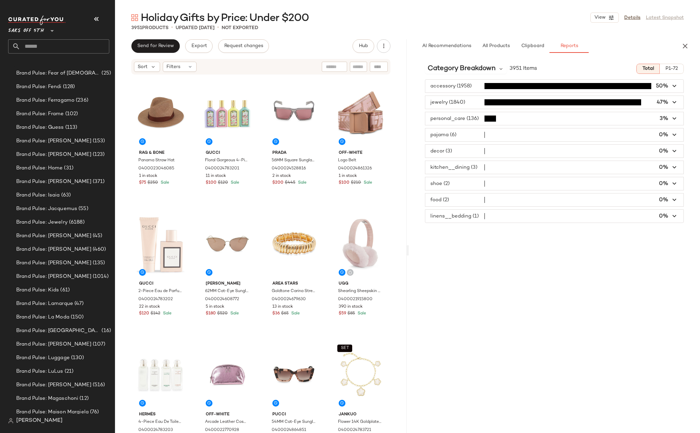
click at [670, 85] on span "button" at bounding box center [555, 86] width 259 height 13
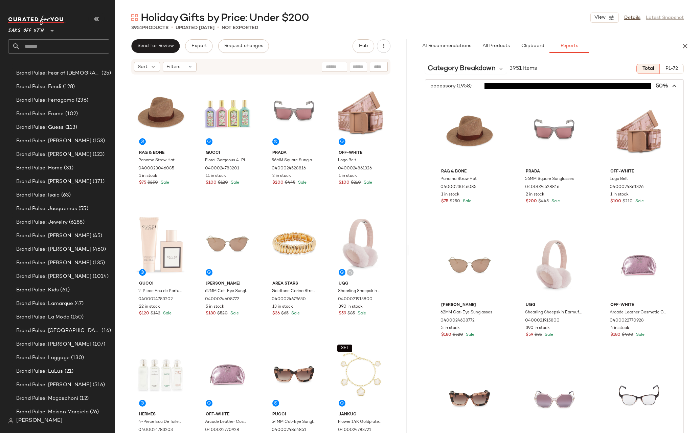
click at [671, 85] on icon "button" at bounding box center [675, 86] width 8 height 8
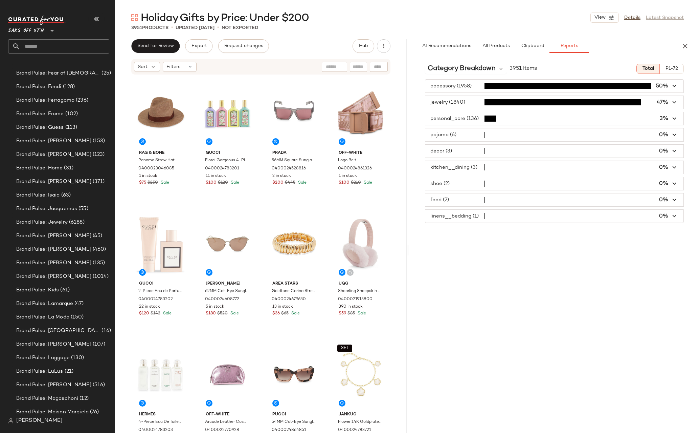
click at [502, 232] on div "Category Breakdown 3951 Items Total P1-72 accessory (1958) 50% jewelry (1840) 4…" at bounding box center [555, 259] width 292 height 403
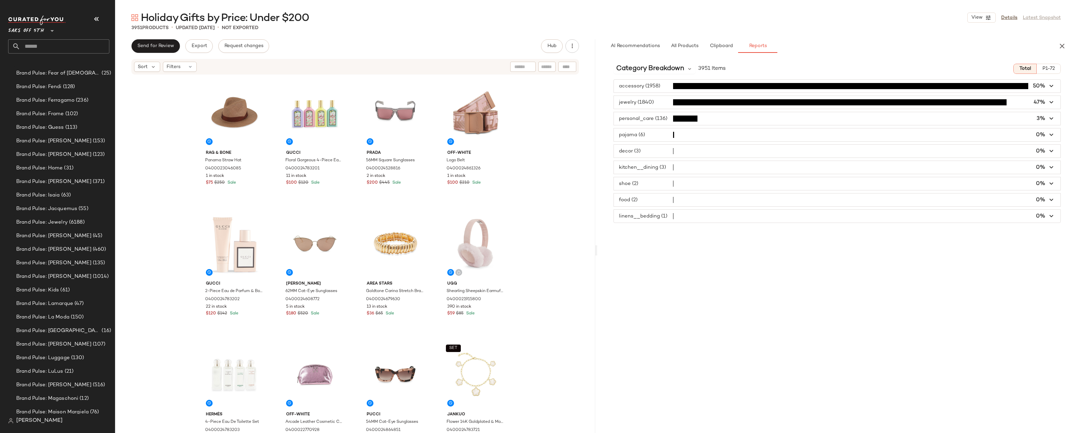
click at [700, 249] on div "Category Breakdown 3951 Items Total P1-72 accessory (1958) 50% jewelry (1840) 4…" at bounding box center [837, 259] width 480 height 403
click at [700, 226] on div "Category Breakdown 3951 Items Total P1-72 accessory (1958) 50% jewelry (1840) 4…" at bounding box center [837, 259] width 480 height 403
click at [700, 242] on div "Category Breakdown 3951 Items Total P1-72 accessory (1958) 50% jewelry (1840) 4…" at bounding box center [837, 259] width 480 height 403
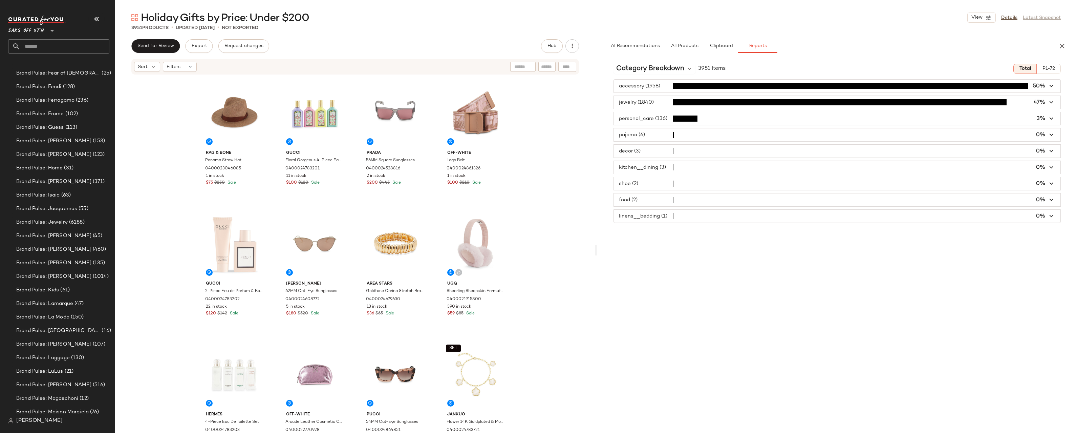
click at [700, 242] on div "Category Breakdown 3951 Items Total P1-72 accessory (1958) 50% jewelry (1840) 4…" at bounding box center [837, 259] width 480 height 403
click at [700, 246] on div "Category Breakdown 3951 Items Total P1-72 accessory (1958) 50% jewelry (1840) 4…" at bounding box center [837, 259] width 480 height 403
click at [700, 256] on div "Category Breakdown 3951 Items Total P1-72 accessory (1958) 50% jewelry (1840) 4…" at bounding box center [837, 259] width 480 height 403
click at [57, 46] on input "text" at bounding box center [64, 46] width 89 height 14
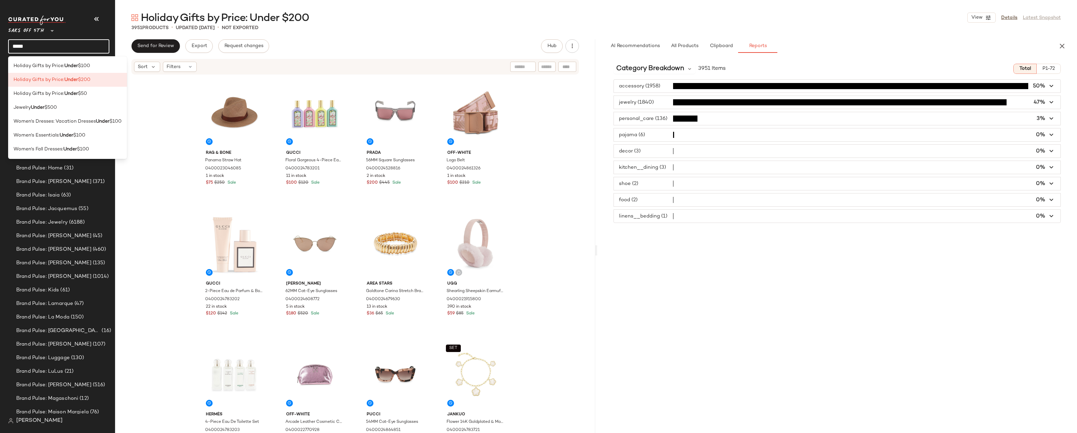
type input "*****"
click at [700, 319] on div "Category Breakdown 3951 Items Total P1-72 accessory (1958) 50% jewelry (1840) 4…" at bounding box center [837, 259] width 480 height 403
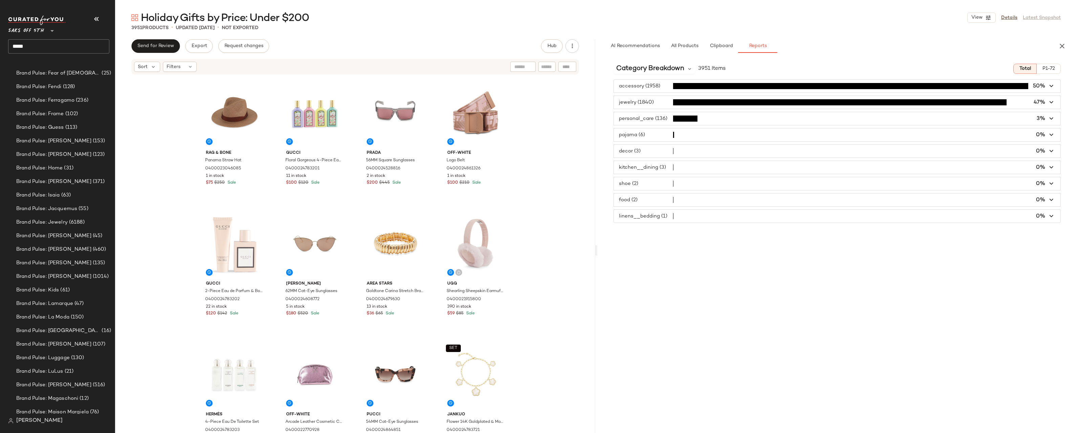
click at [700, 85] on icon "button" at bounding box center [1052, 86] width 8 height 8
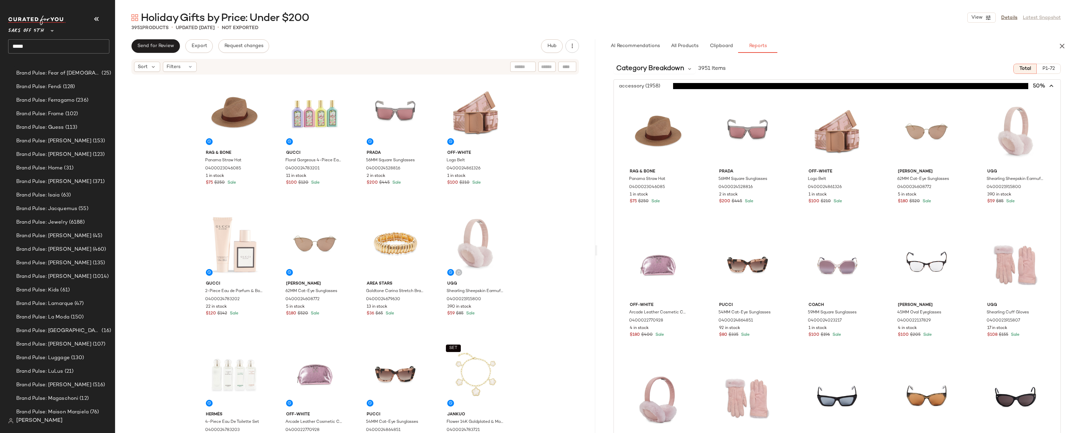
click at [700, 86] on icon "button" at bounding box center [1052, 86] width 8 height 8
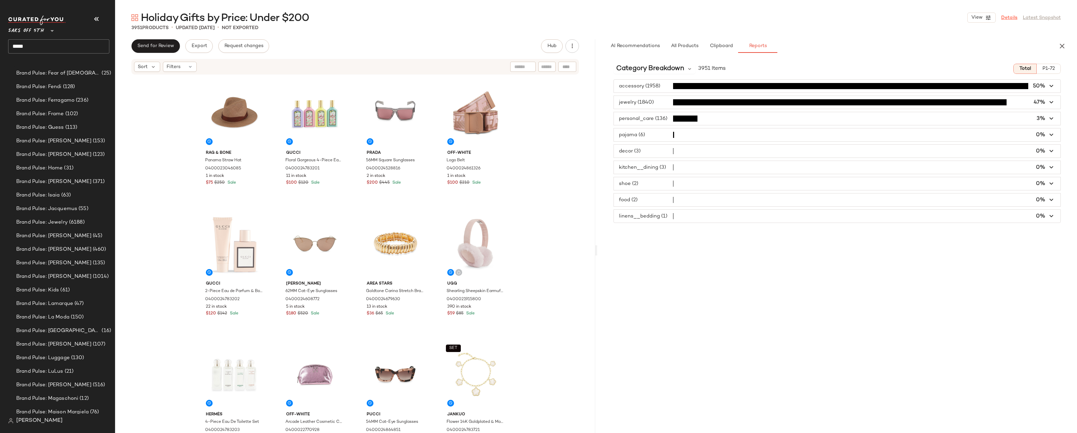
click at [700, 18] on link "Details" at bounding box center [1009, 17] width 16 height 7
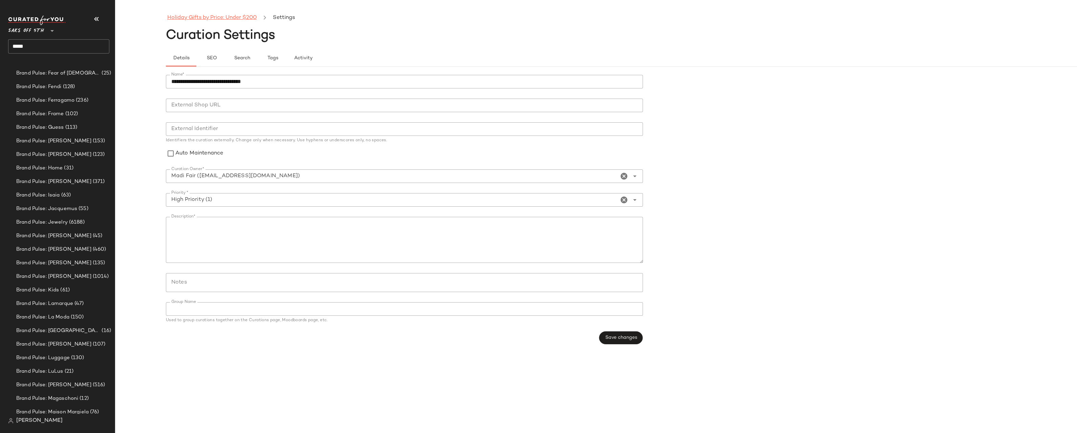
click at [190, 18] on link "Holiday Gifts by Price: Under $200" at bounding box center [211, 18] width 89 height 9
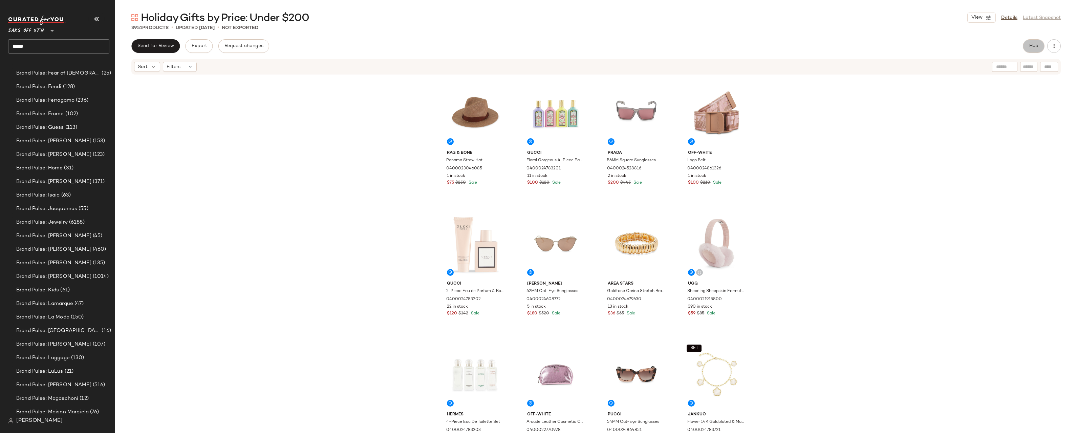
click at [700, 47] on span "Hub" at bounding box center [1033, 45] width 9 height 5
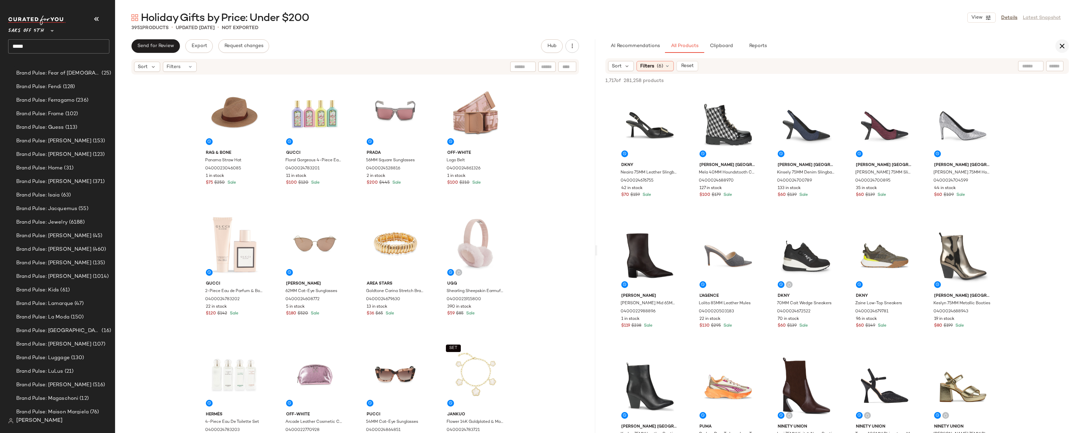
click at [700, 45] on icon "button" at bounding box center [1062, 46] width 8 height 8
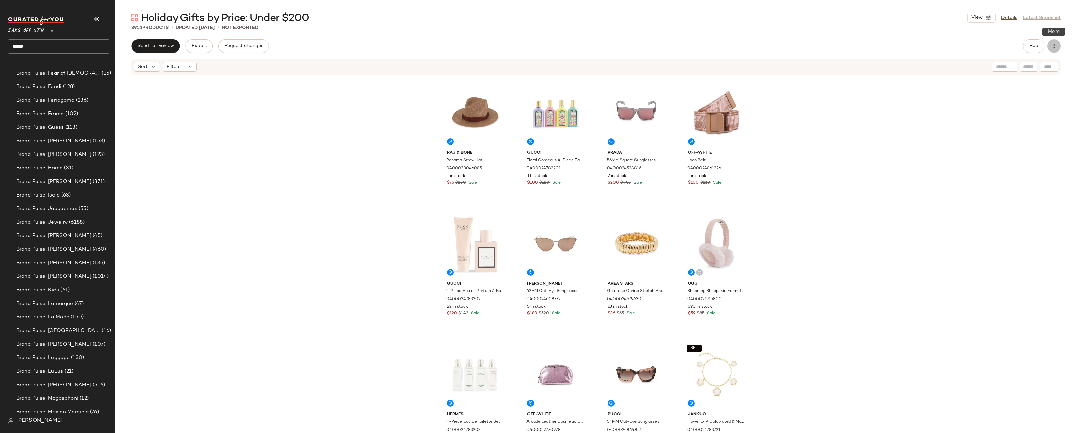
click at [700, 48] on button "button" at bounding box center [1054, 46] width 14 height 14
click at [700, 82] on span "Download All" at bounding box center [1023, 82] width 64 height 7
click at [700, 65] on div "Sort Filters" at bounding box center [552, 67] width 836 height 10
click at [700, 121] on div "rag & bone Panama Straw Hat 0400023046085 1 in stock $75 $250 Sale Gucci Floral…" at bounding box center [596, 264] width 962 height 378
click at [700, 123] on div "rag & bone Panama Straw Hat 0400023046085 1 in stock $75 $250 Sale Gucci Floral…" at bounding box center [596, 264] width 962 height 378
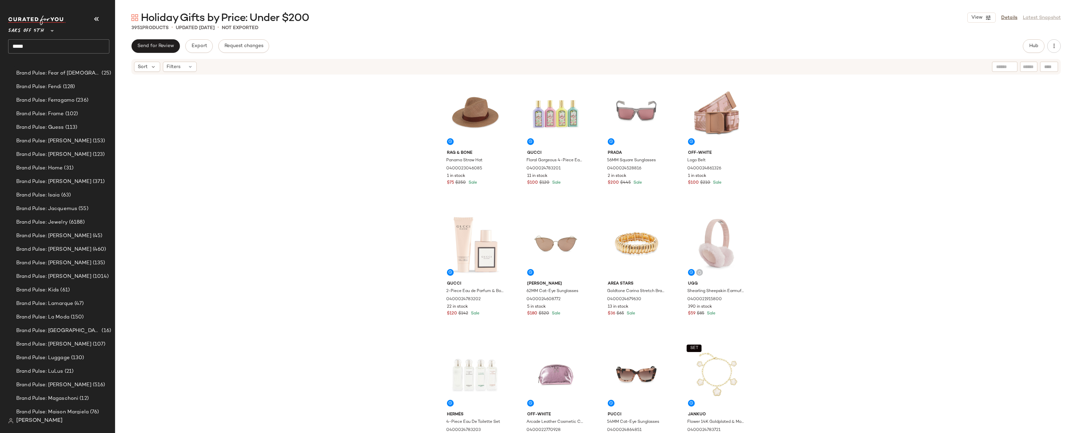
click at [700, 123] on div "rag & bone Panama Straw Hat 0400023046085 1 in stock $75 $250 Sale Gucci Floral…" at bounding box center [596, 264] width 962 height 378
click at [700, 108] on div "rag & bone Panama Straw Hat 0400023046085 1 in stock $75 $250 Sale Gucci Floral…" at bounding box center [596, 264] width 962 height 378
click at [700, 94] on div "rag & bone Panama Straw Hat 0400023046085 1 in stock $75 $250 Sale Gucci Floral…" at bounding box center [596, 264] width 962 height 378
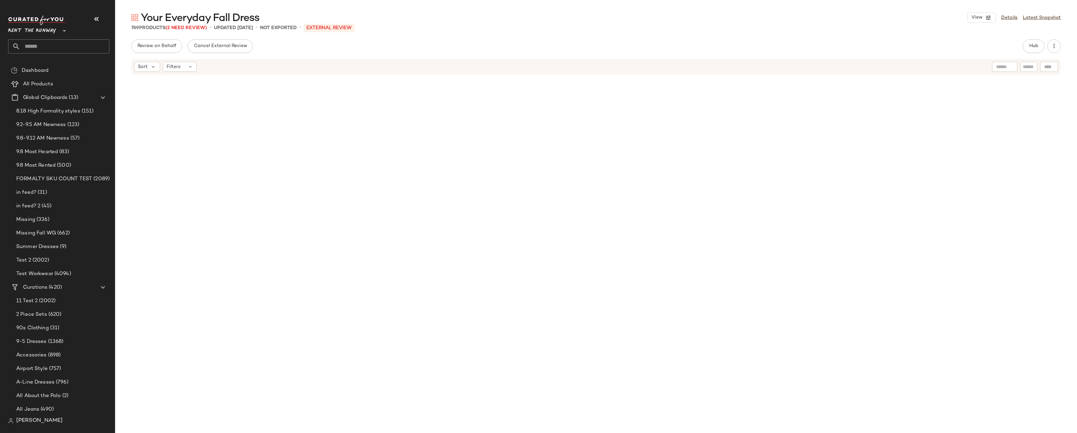
scroll to position [3771, 0]
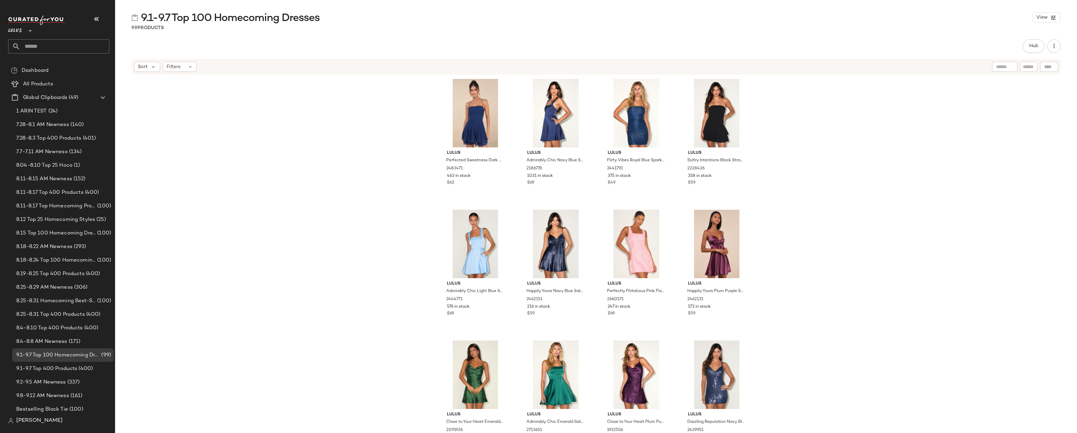
click at [320, 151] on div "Lulus Perfected Sweetness Dark Blue Pleated Tiered Mini Dress 2483471 463 in st…" at bounding box center [596, 264] width 962 height 378
click at [904, 124] on div "Lulus Perfected Sweetness Dark Blue Pleated Tiered Mini Dress 2483471 463 in st…" at bounding box center [596, 264] width 962 height 378
click at [841, 153] on div "Lulus Perfected Sweetness Dark Blue Pleated Tiered Mini Dress 2483471 463 in st…" at bounding box center [596, 264] width 962 height 378
click at [1012, 111] on div "Lulus Perfected Sweetness Dark Blue Pleated Tiered Mini Dress 2483471 463 in st…" at bounding box center [596, 264] width 962 height 378
